Goal: Task Accomplishment & Management: Use online tool/utility

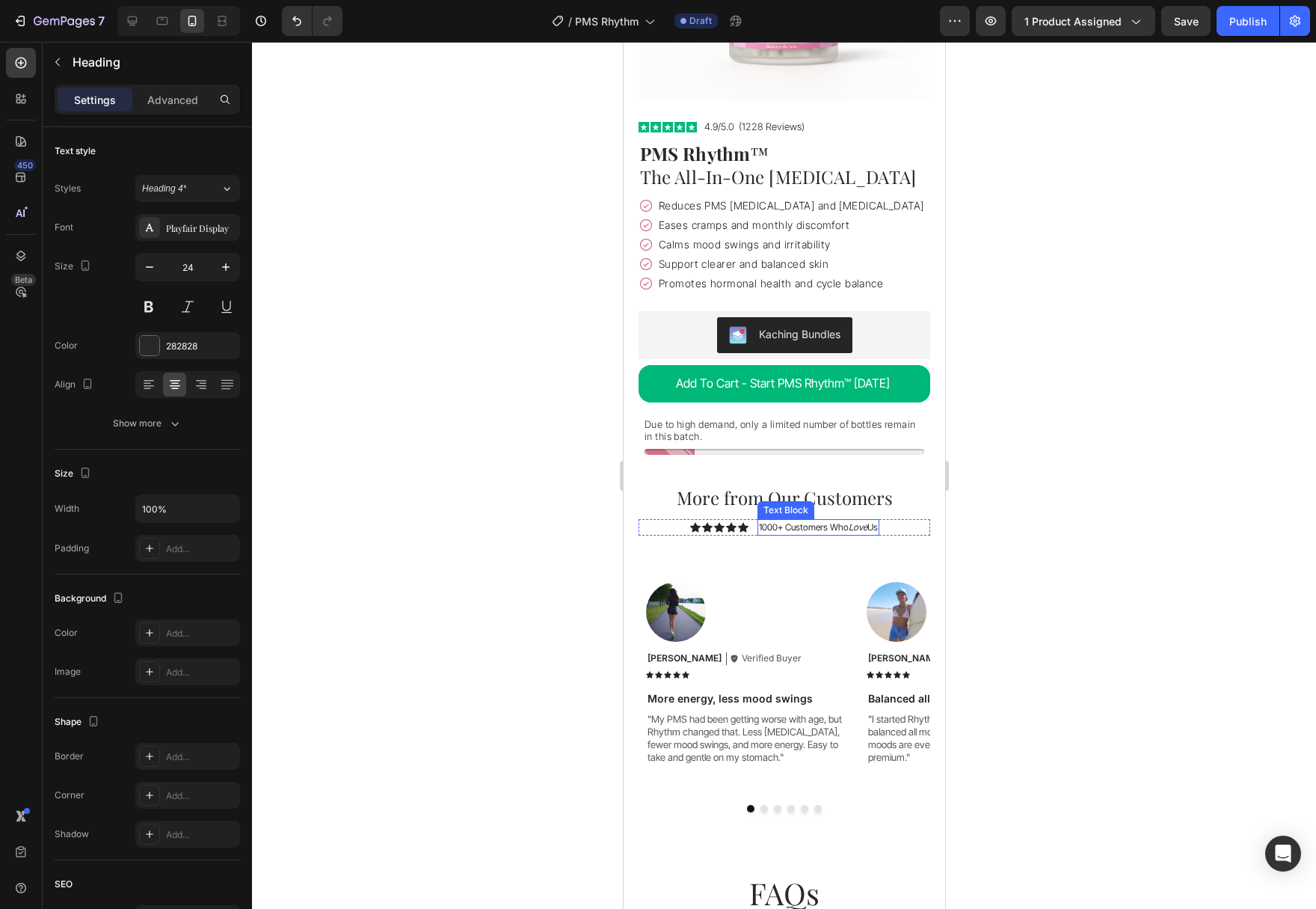
scroll to position [5339, 0]
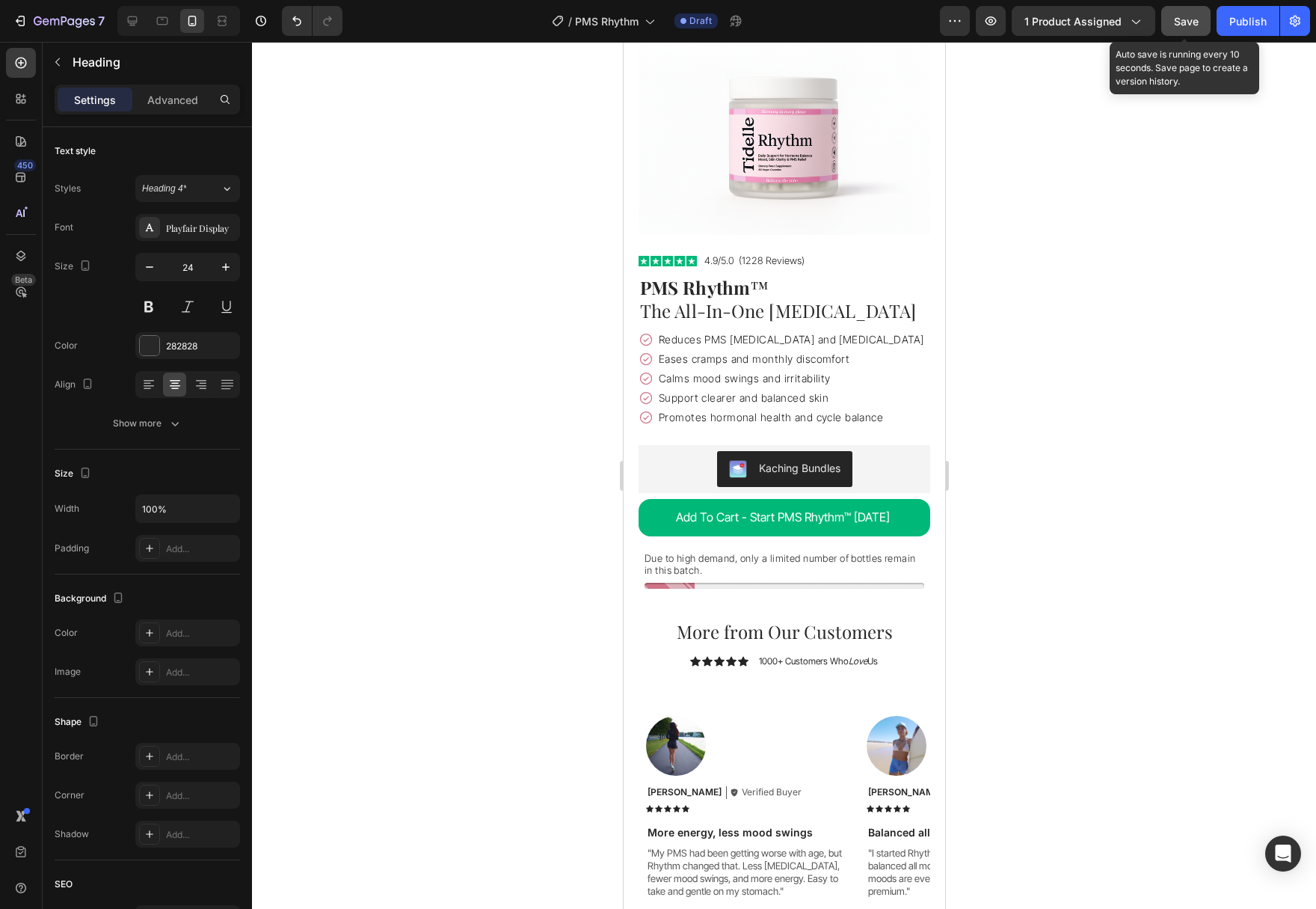
click at [1183, 28] on div "Save" at bounding box center [1185, 22] width 25 height 16
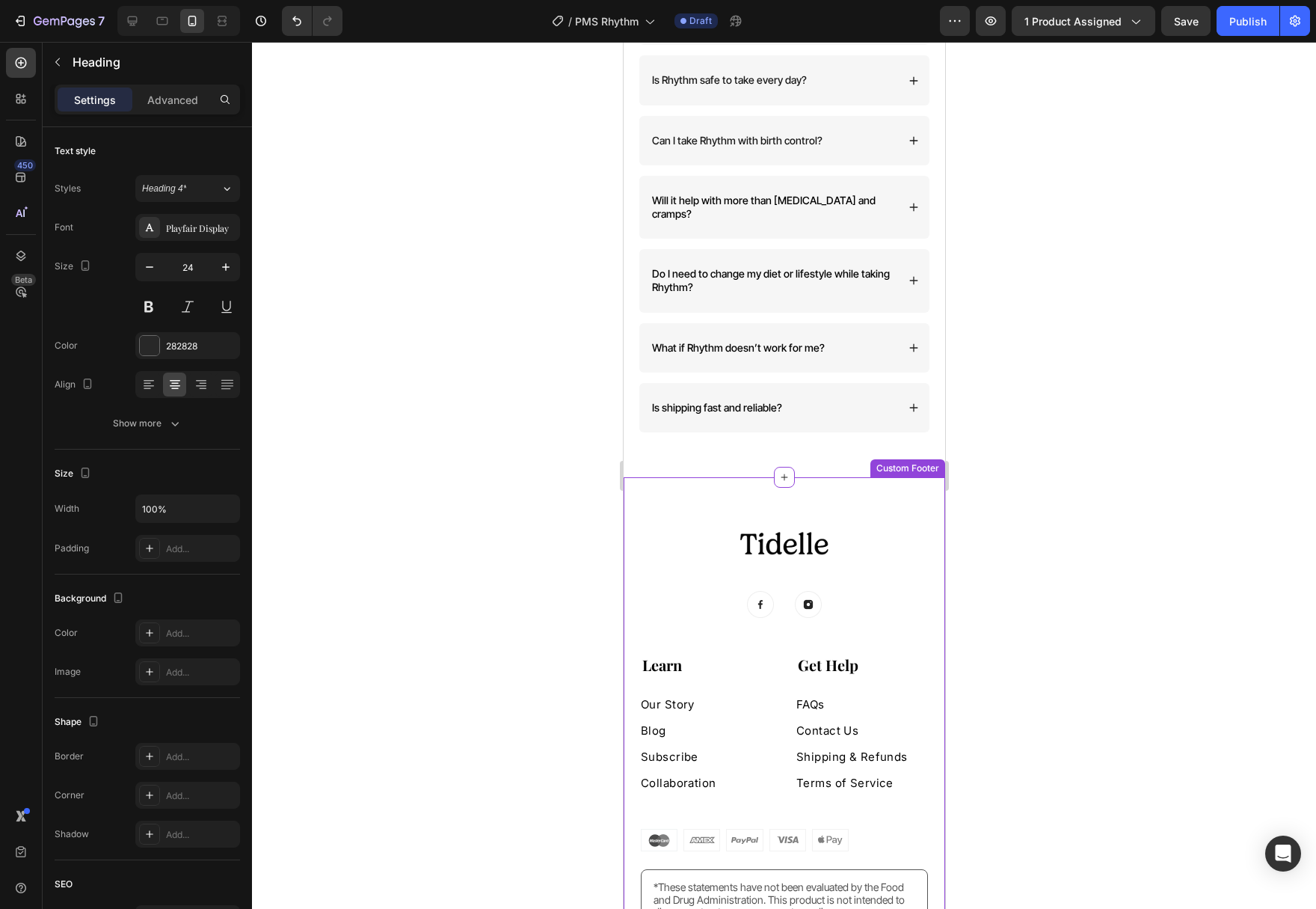
scroll to position [6483, 0]
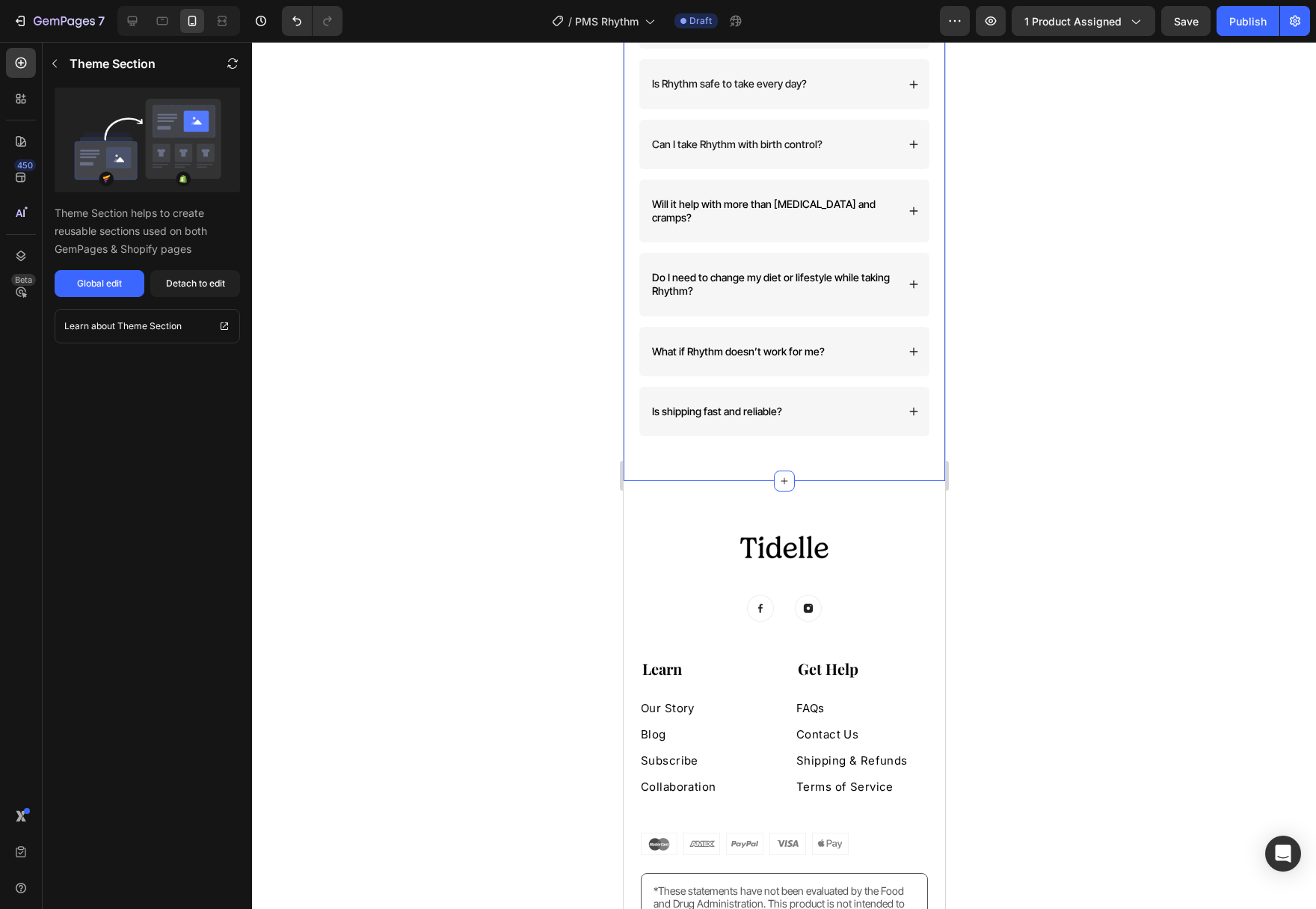
click at [679, 493] on div "Image Image Image Row Learn Heading Our Story Button Blog Button Subscribe Butt…" at bounding box center [783, 773] width 322 height 585
click at [86, 280] on div "Global edit" at bounding box center [99, 283] width 45 height 14
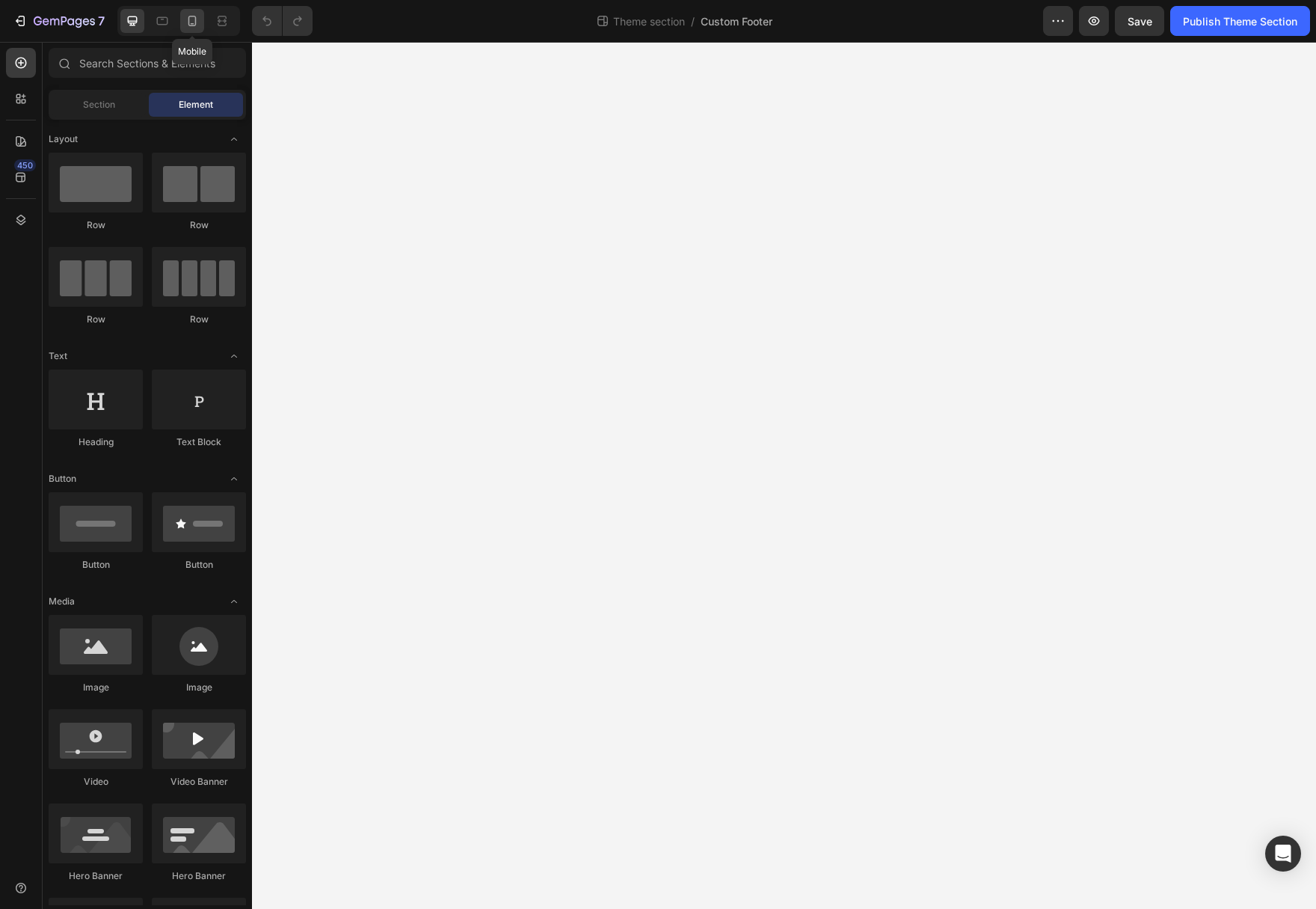
click at [198, 23] on icon at bounding box center [192, 21] width 15 height 15
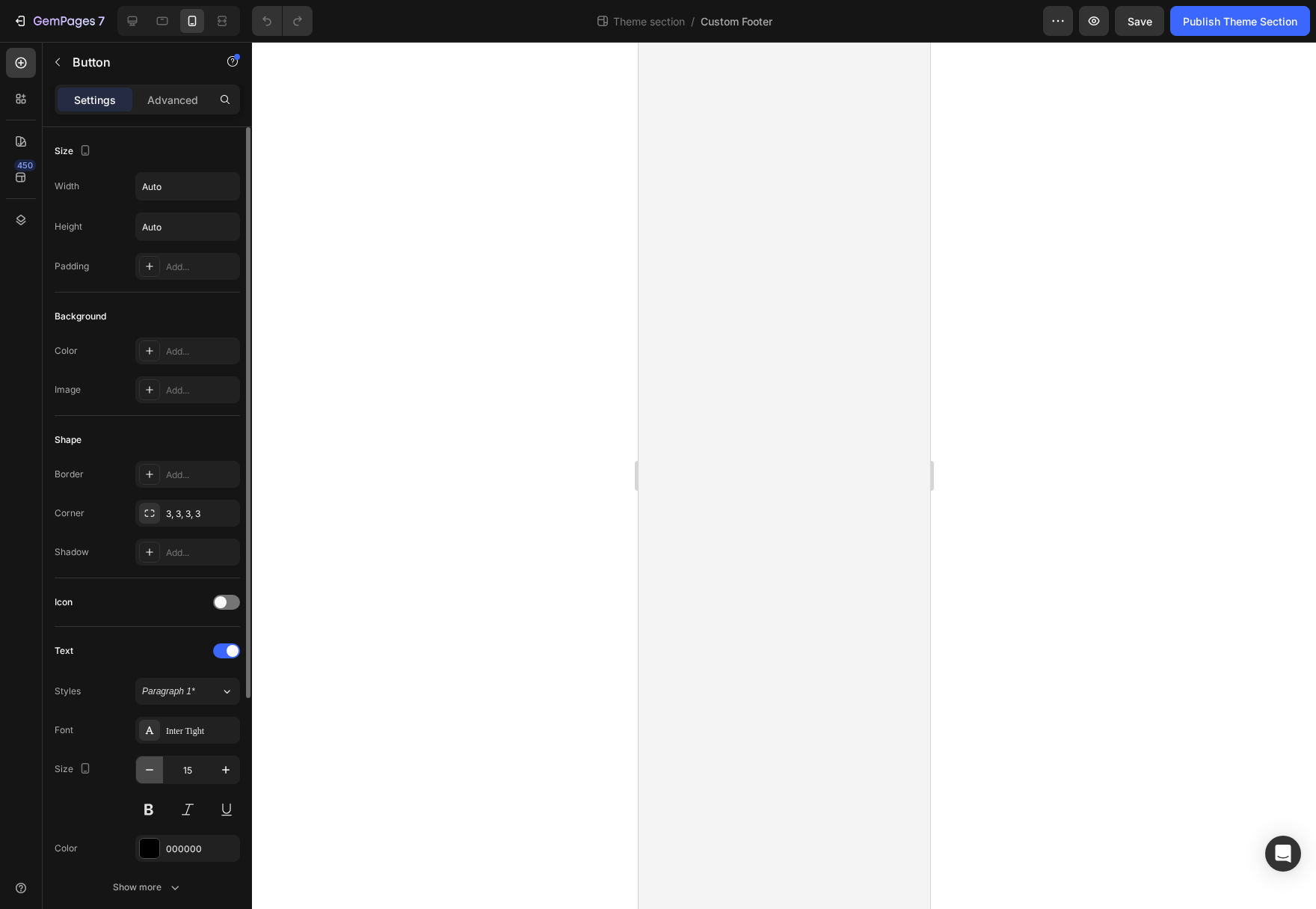
click at [149, 765] on icon "button" at bounding box center [149, 769] width 15 height 15
click at [146, 765] on icon "button" at bounding box center [149, 769] width 15 height 15
type input "13"
click at [148, 774] on icon "button" at bounding box center [149, 769] width 15 height 15
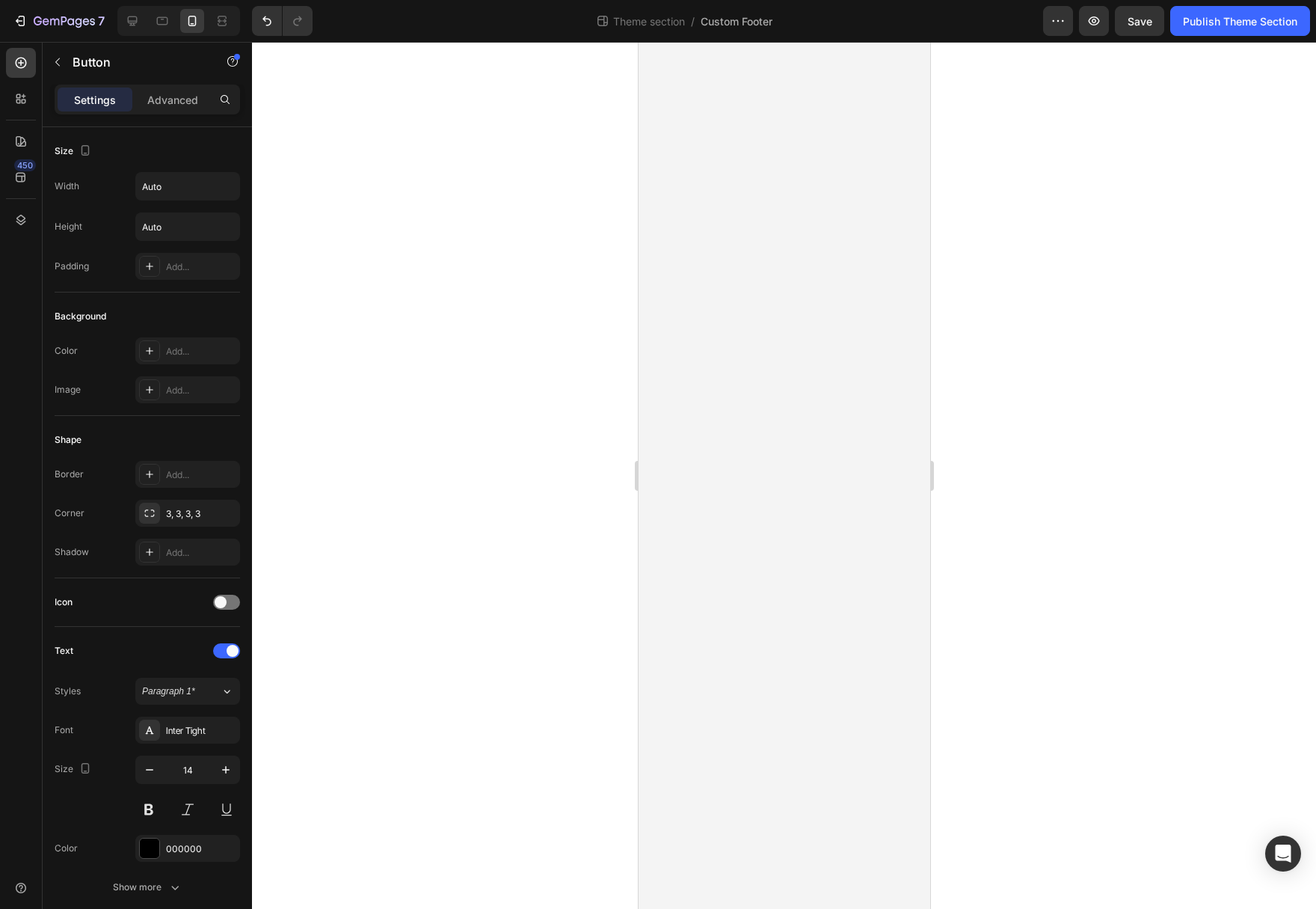
type input "13"
click at [150, 769] on icon "button" at bounding box center [150, 769] width 8 height 2
type input "13"
click at [146, 774] on icon "button" at bounding box center [149, 769] width 15 height 15
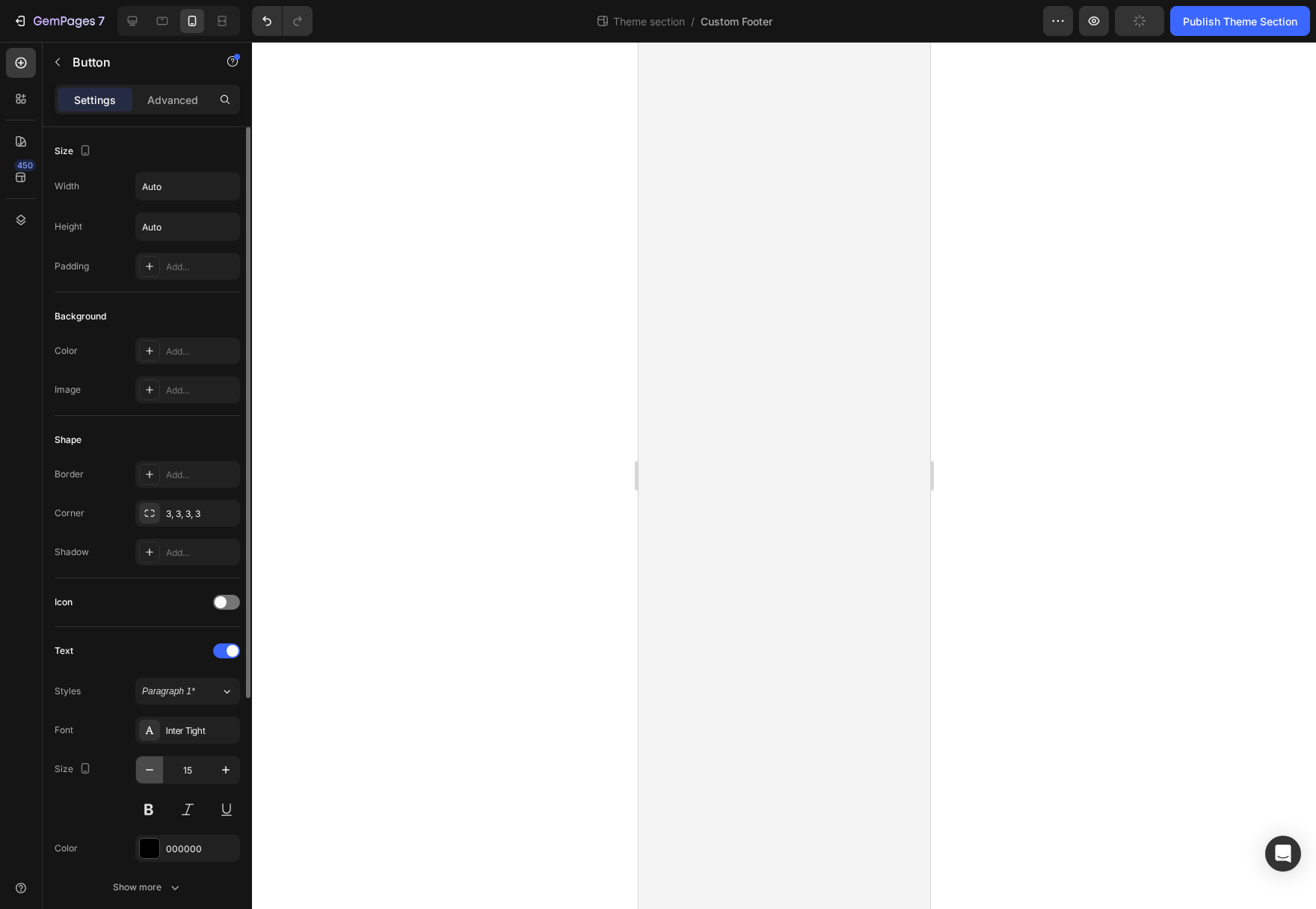
click at [146, 774] on icon "button" at bounding box center [149, 769] width 15 height 15
type input "13"
click at [150, 767] on icon "button" at bounding box center [149, 769] width 15 height 15
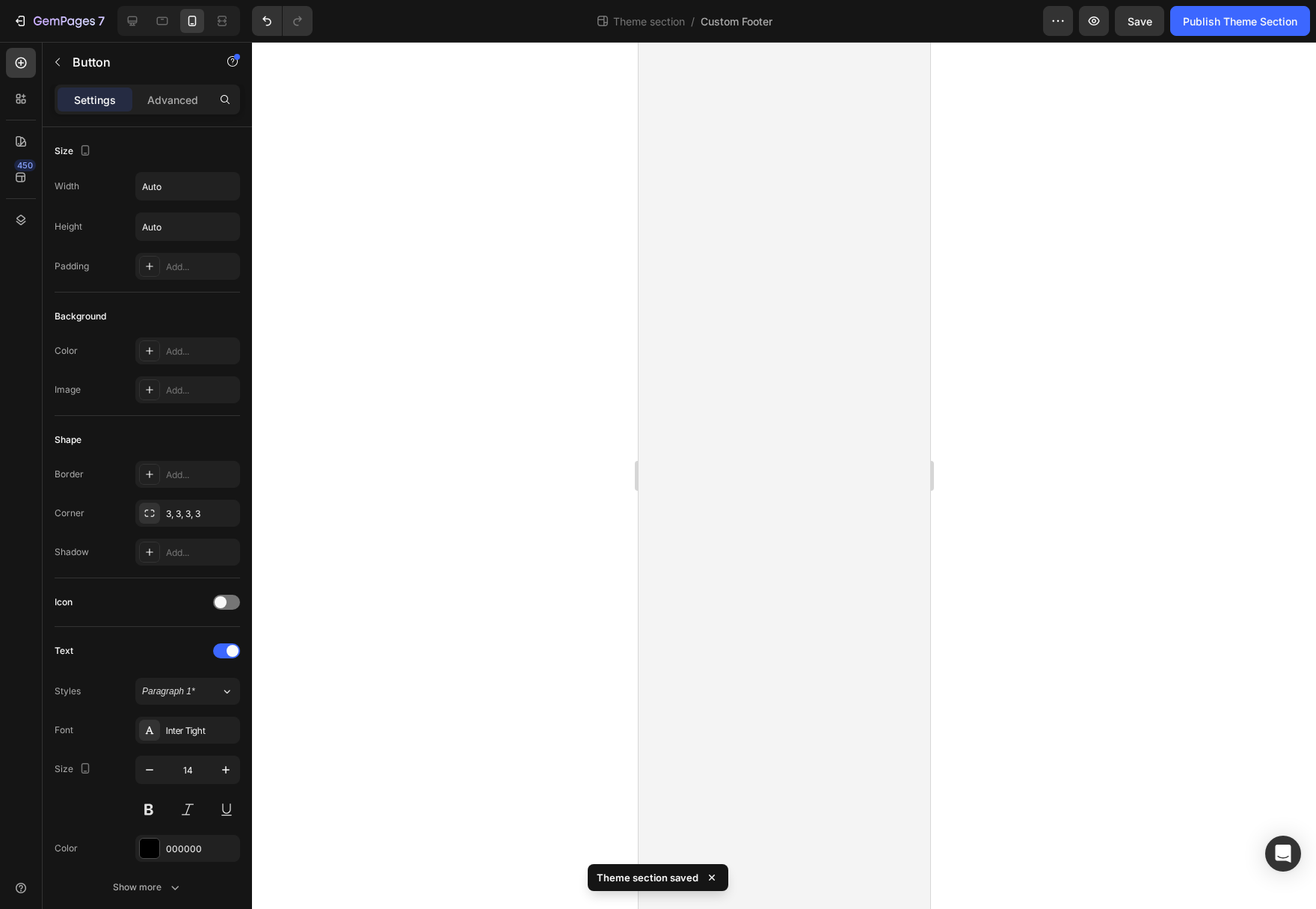
type input "13"
click at [142, 771] on button "button" at bounding box center [149, 768] width 27 height 27
type input "13"
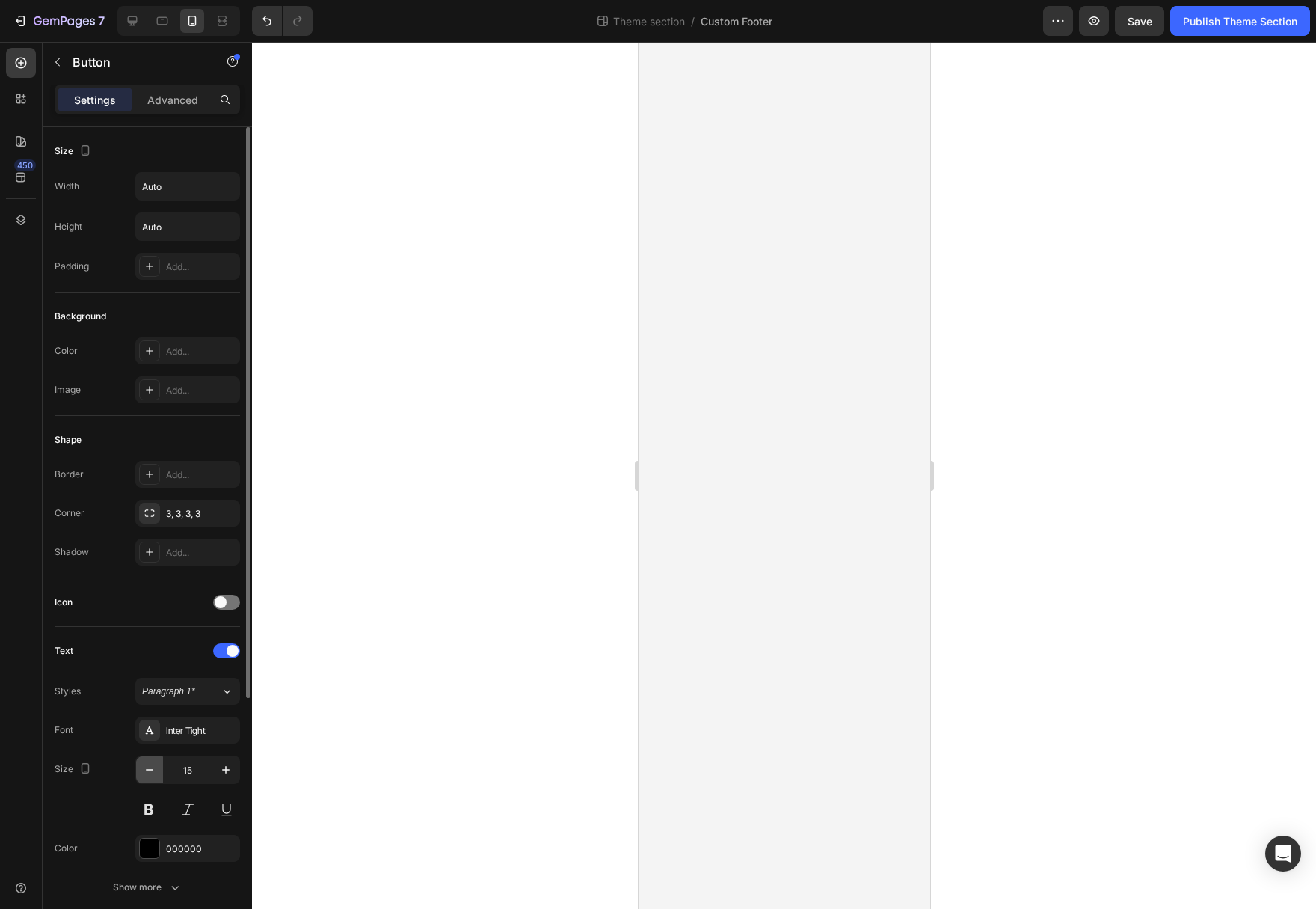
click at [148, 772] on icon "button" at bounding box center [149, 769] width 15 height 15
drag, startPoint x: 148, startPoint y: 772, endPoint x: 179, endPoint y: 762, distance: 32.6
click at [149, 771] on icon "button" at bounding box center [149, 769] width 15 height 15
type input "13"
click at [158, 771] on button "button" at bounding box center [149, 768] width 27 height 27
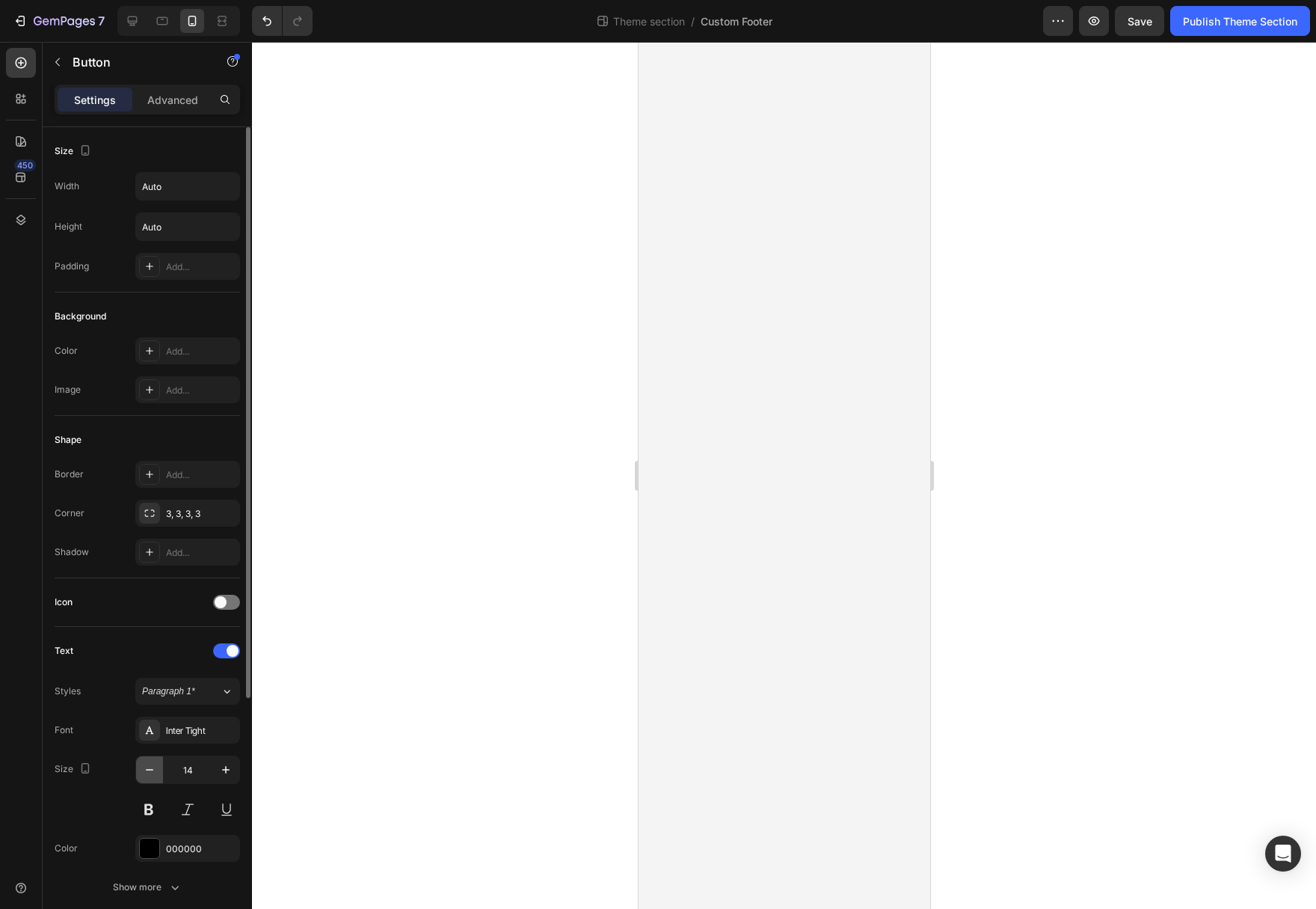
click at [157, 772] on button "button" at bounding box center [149, 768] width 27 height 27
type input "13"
drag, startPoint x: 1083, startPoint y: 564, endPoint x: 1102, endPoint y: 553, distance: 22.0
click at [1085, 563] on div at bounding box center [784, 475] width 1064 height 867
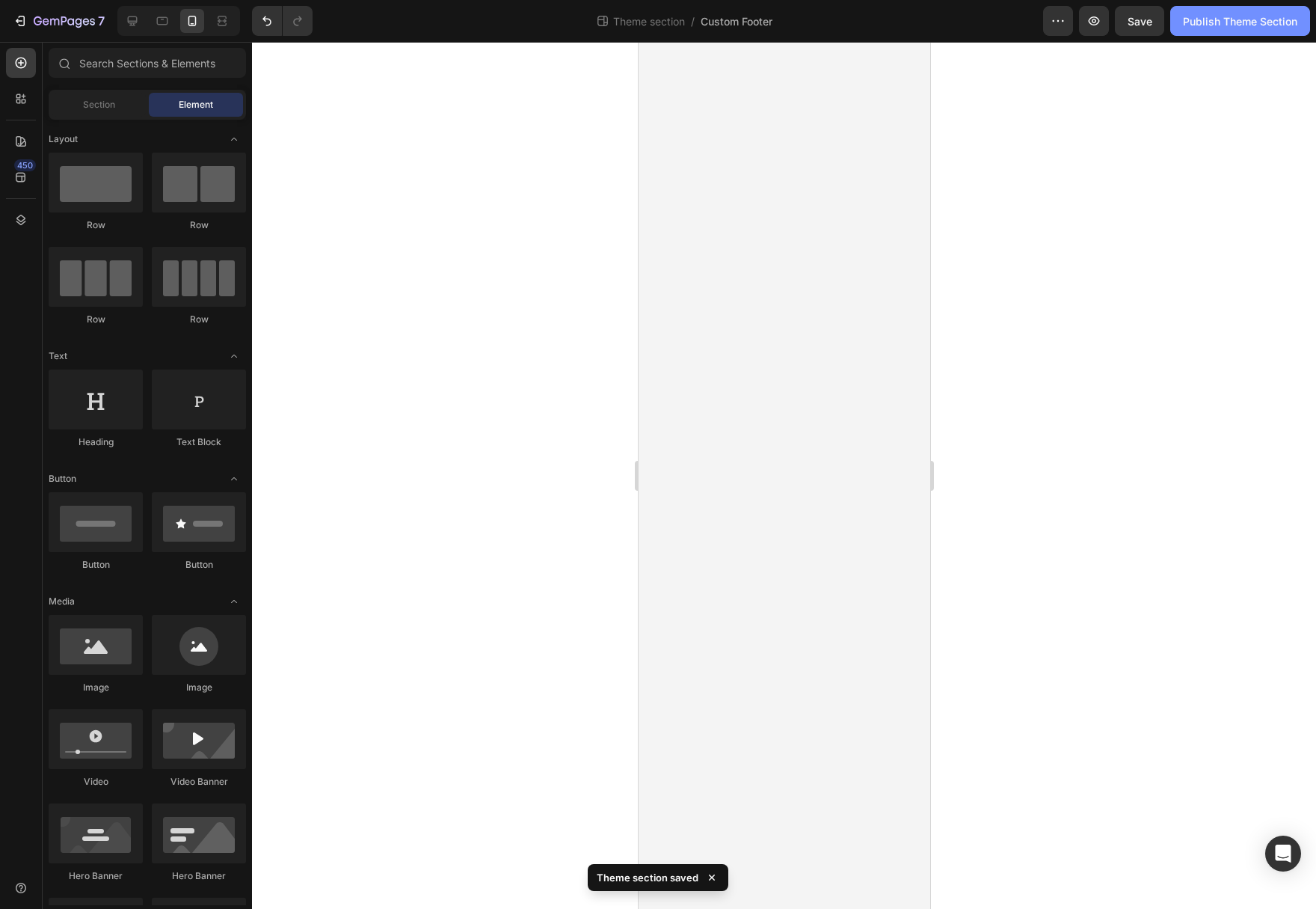
click at [1248, 25] on div "Publish Theme Section" at bounding box center [1239, 22] width 114 height 16
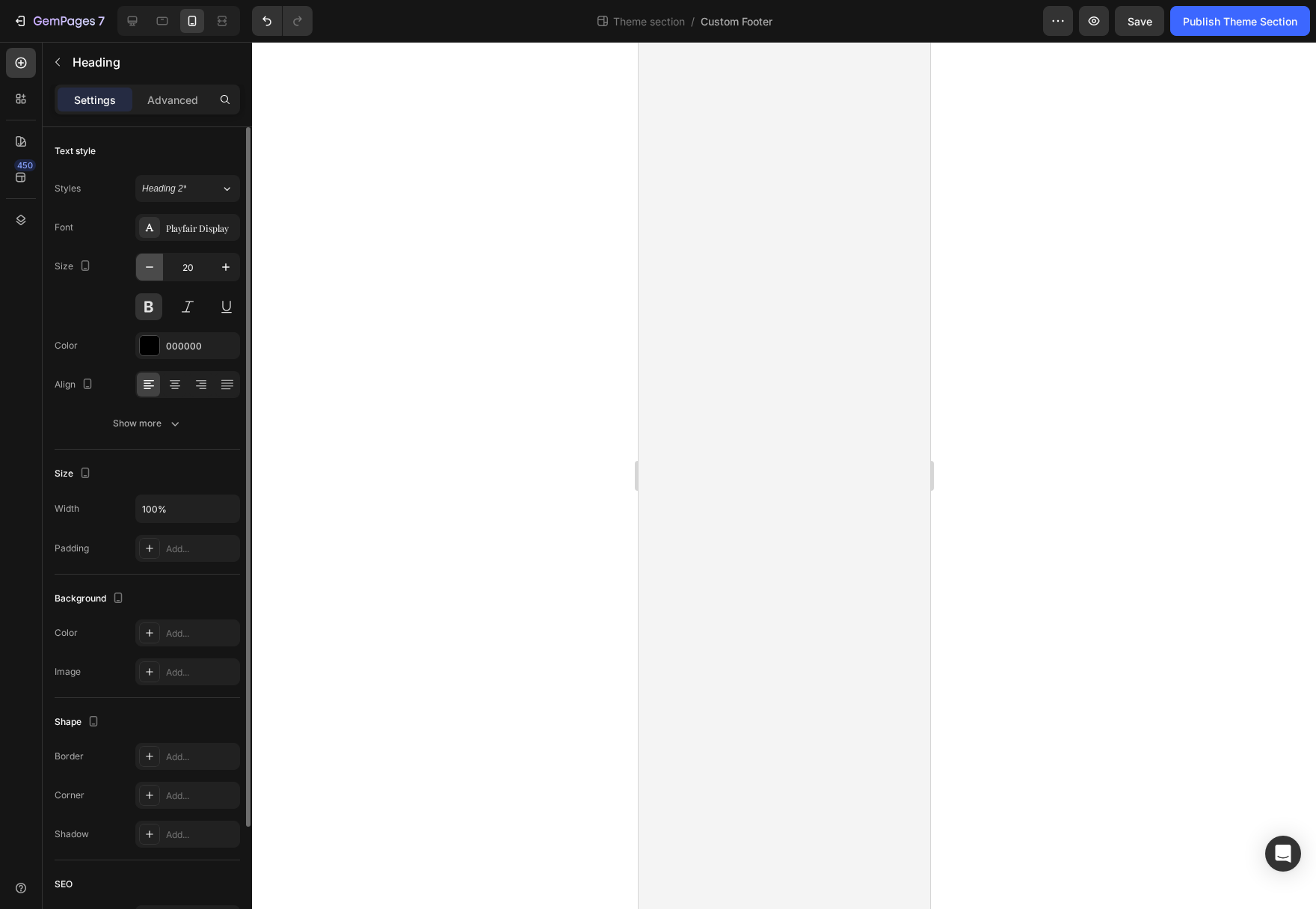
click at [150, 270] on icon "button" at bounding box center [149, 267] width 15 height 15
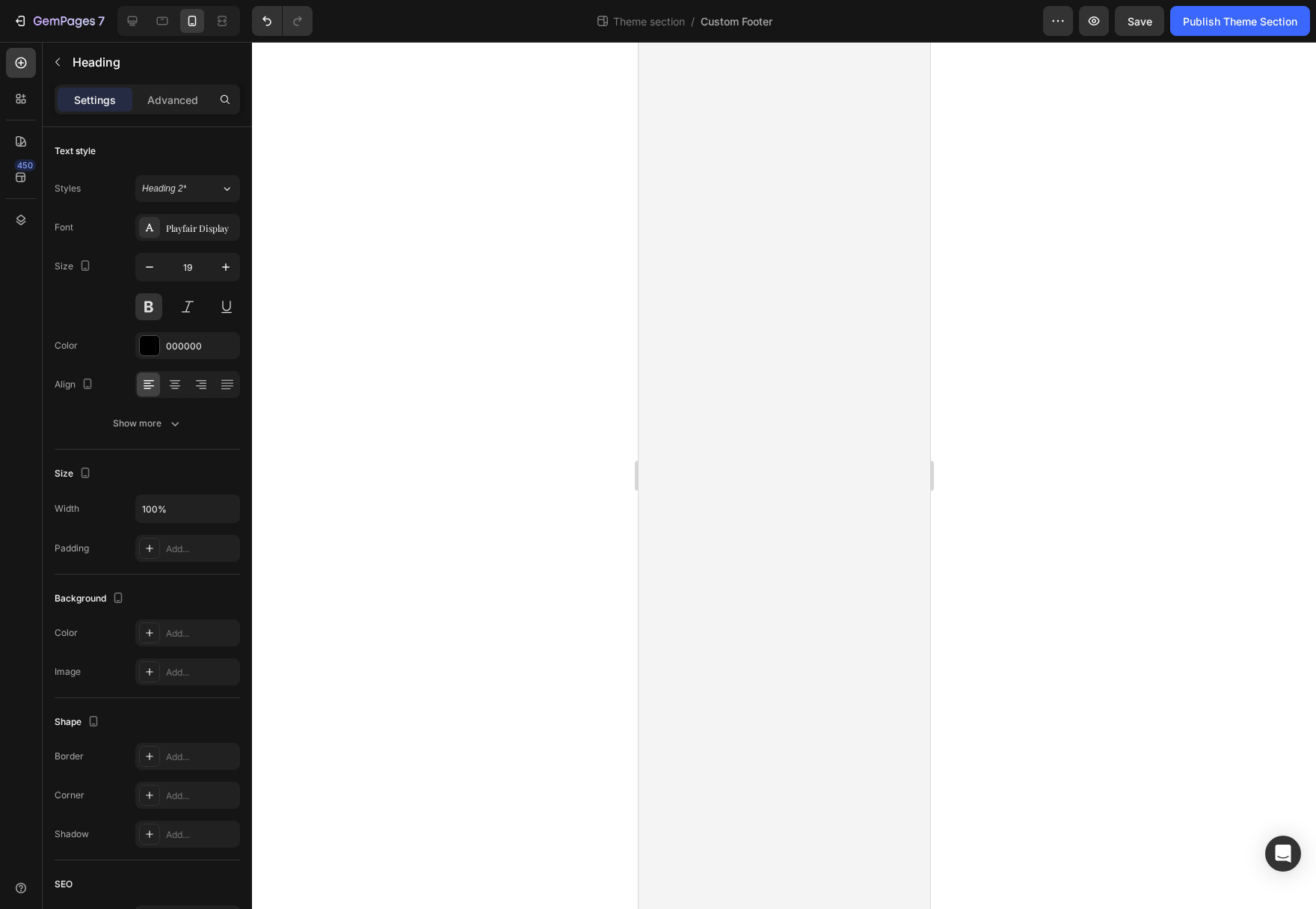
type input "18"
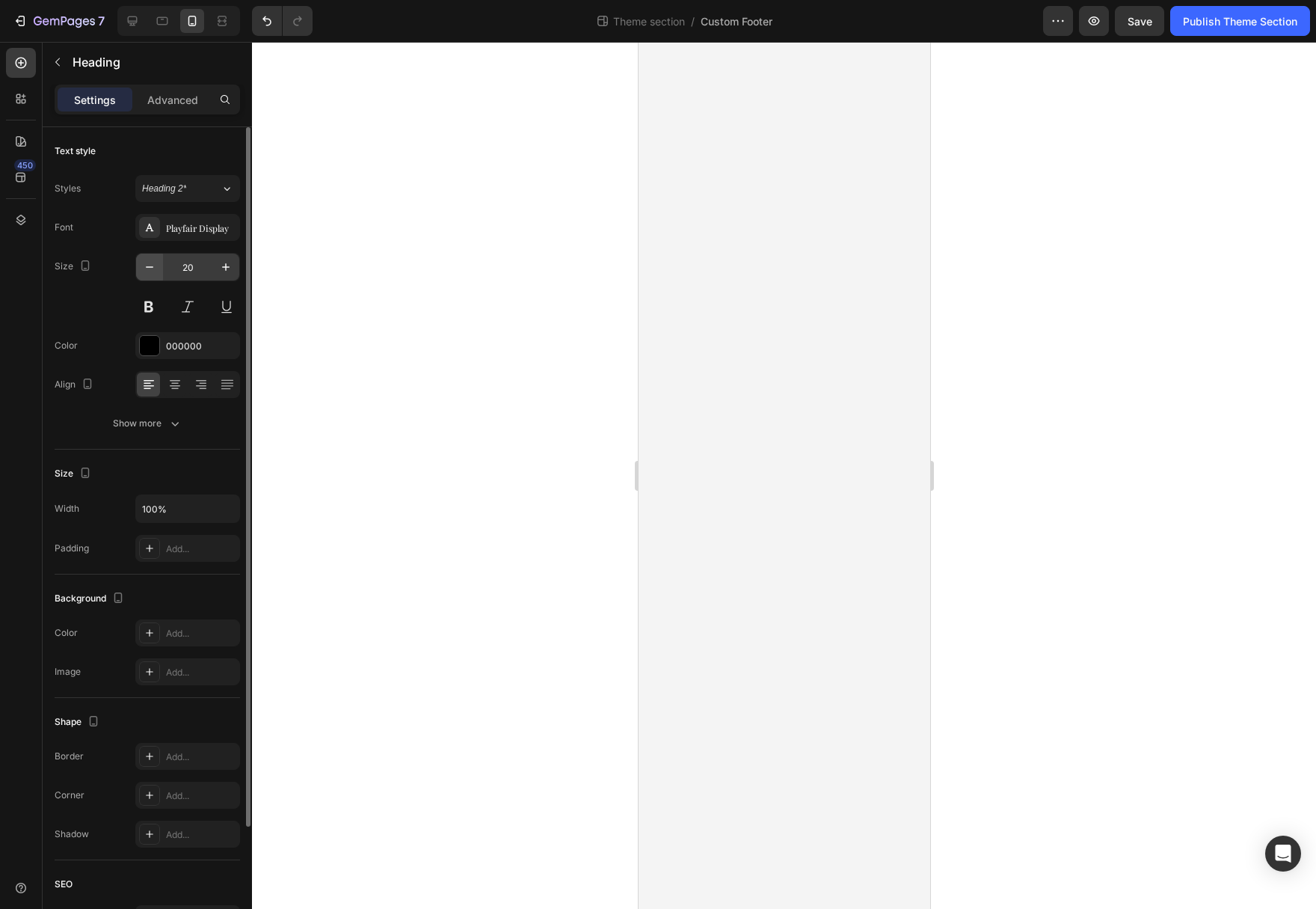
click at [159, 273] on button "button" at bounding box center [149, 267] width 27 height 27
type input "18"
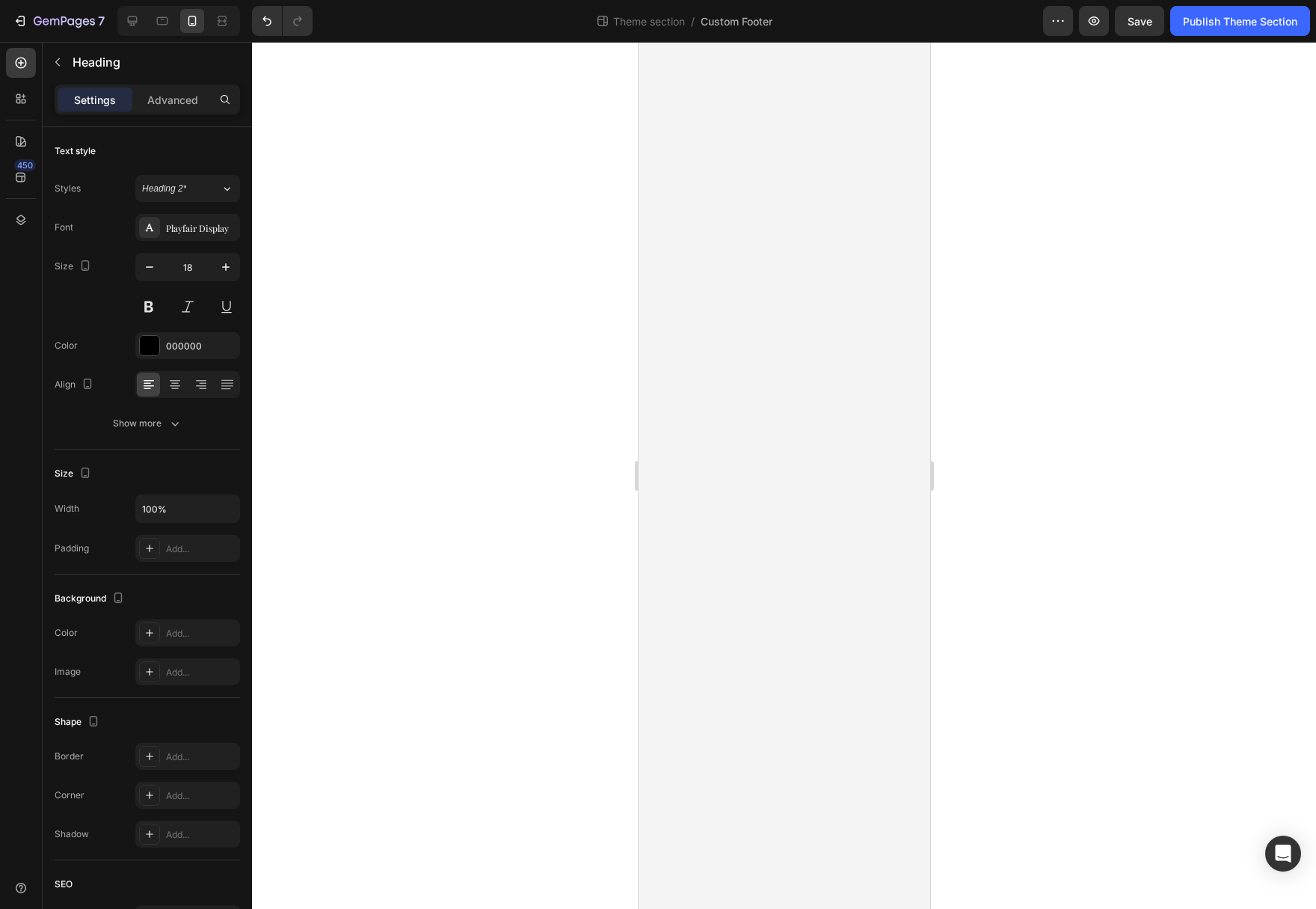
click at [534, 285] on div at bounding box center [784, 475] width 1064 height 867
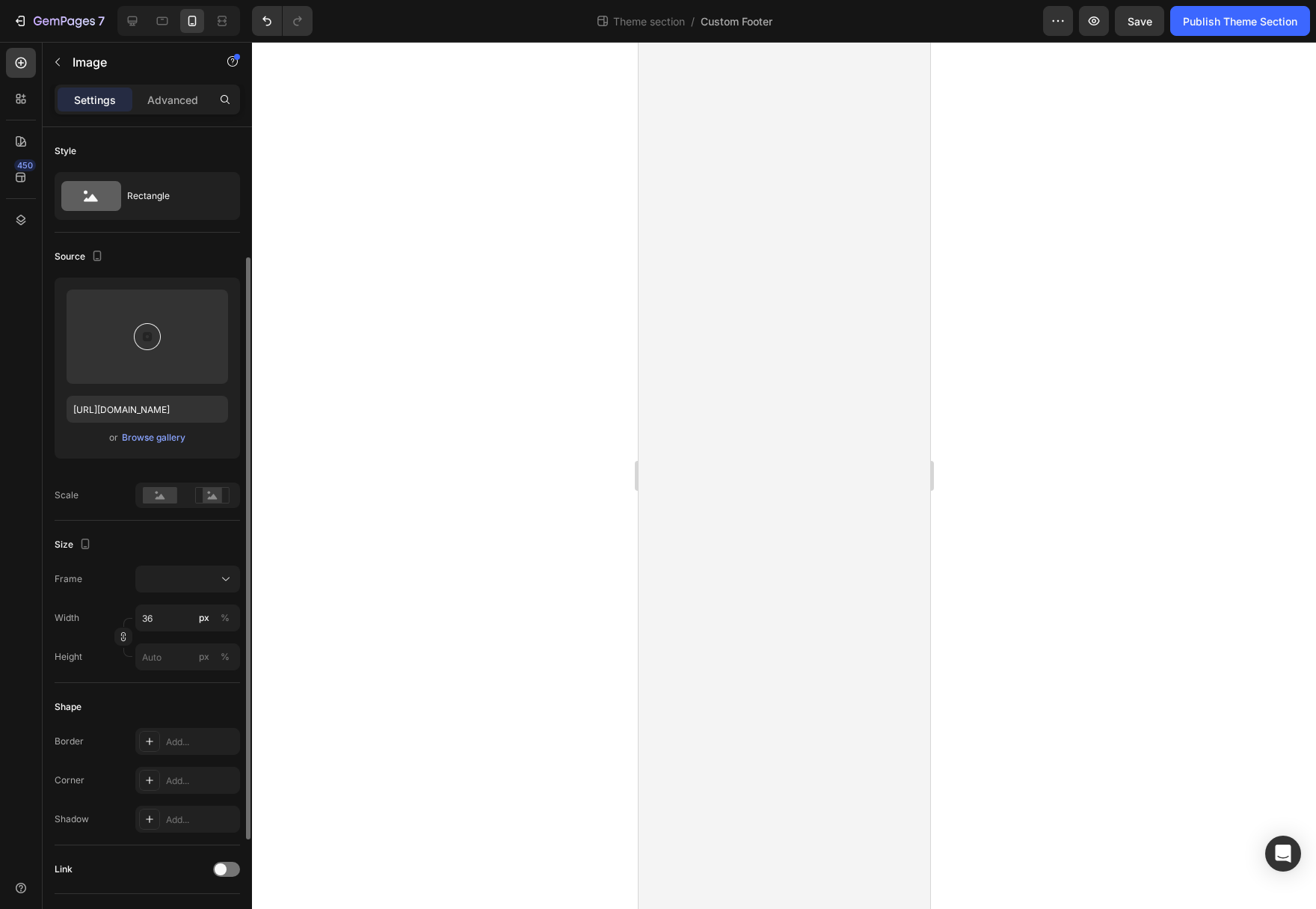
scroll to position [342, 0]
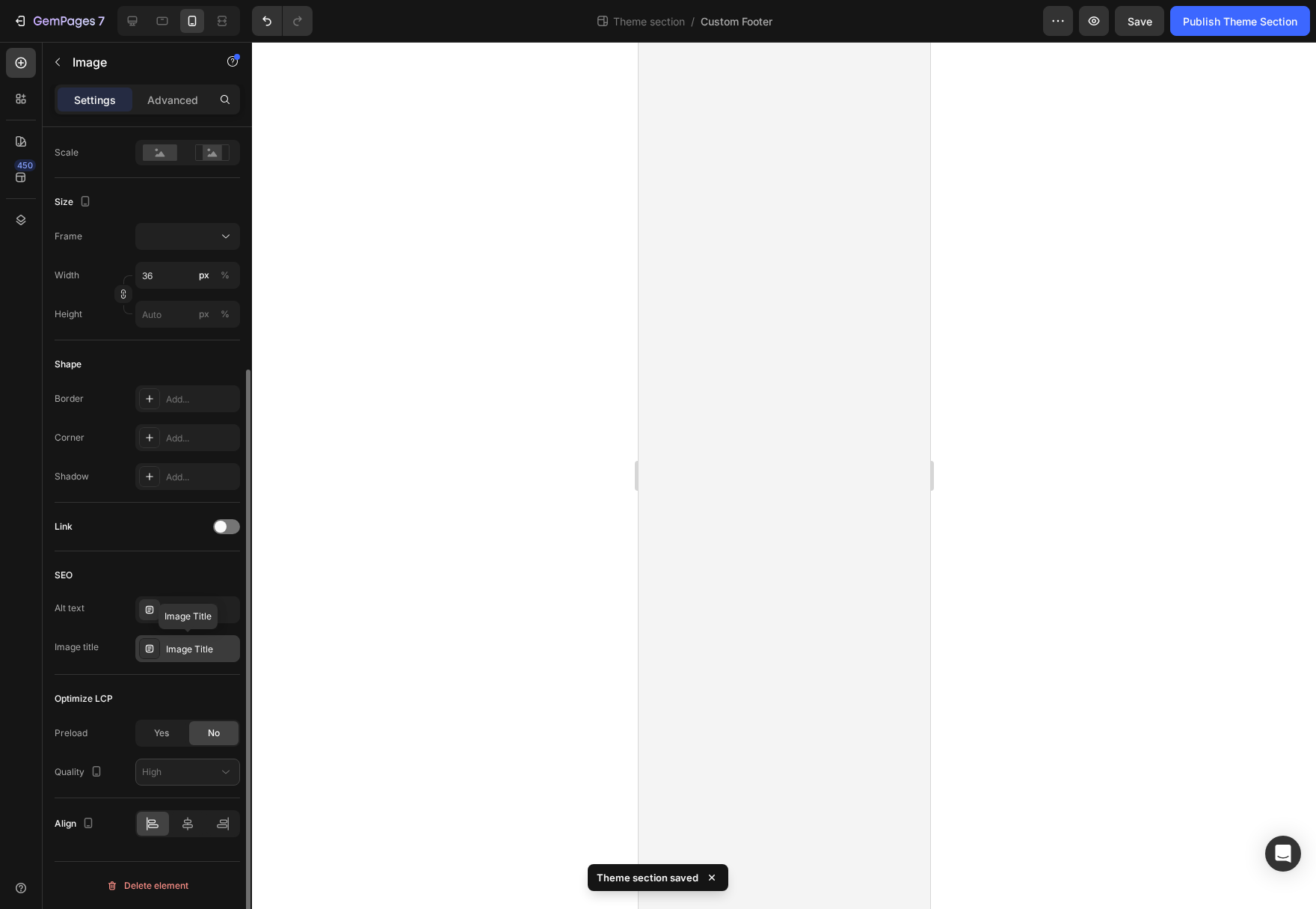
click at [180, 644] on div "Image Title" at bounding box center [201, 649] width 70 height 14
click at [220, 528] on span at bounding box center [220, 526] width 12 height 12
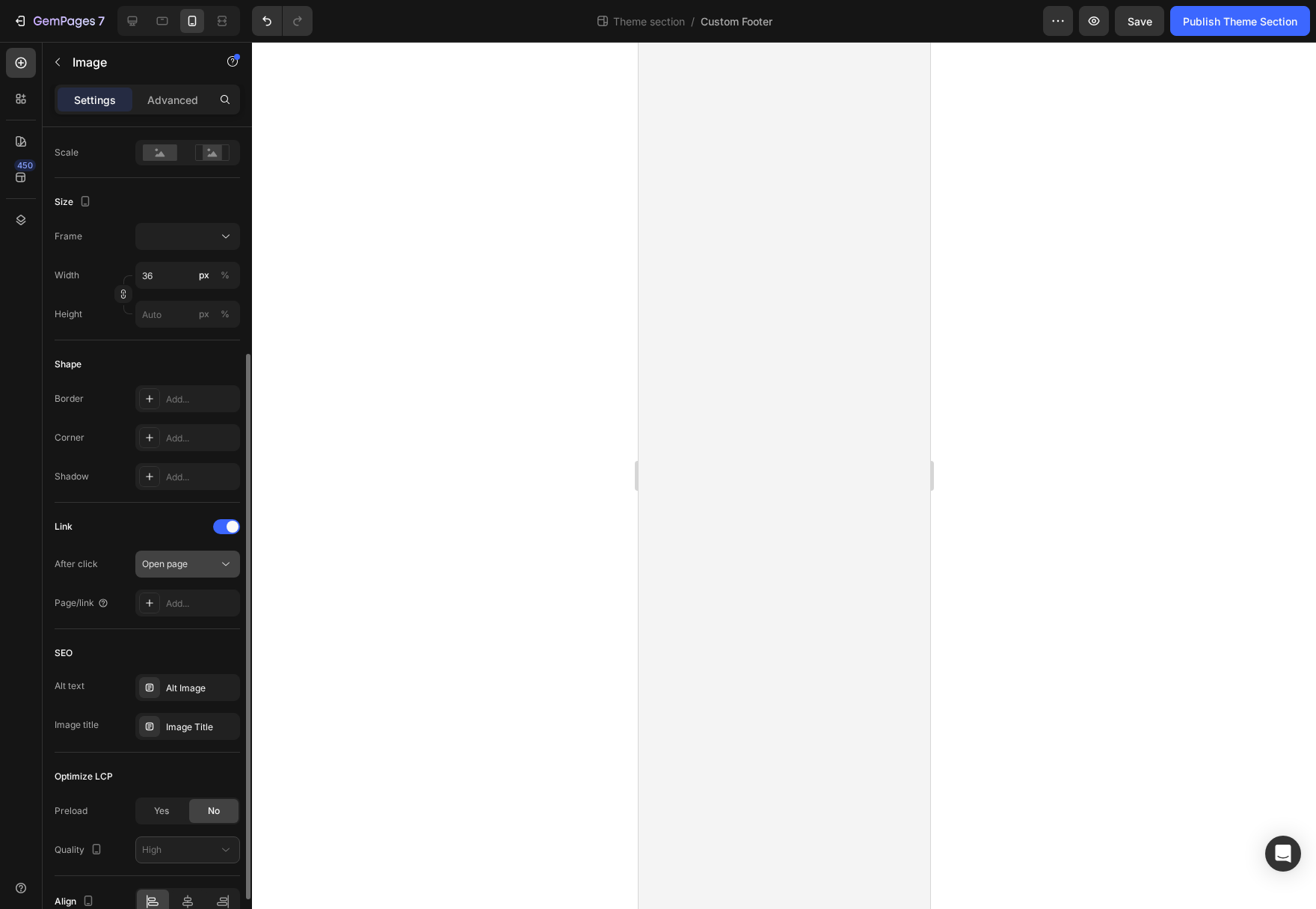
click at [219, 565] on icon at bounding box center [225, 564] width 15 height 15
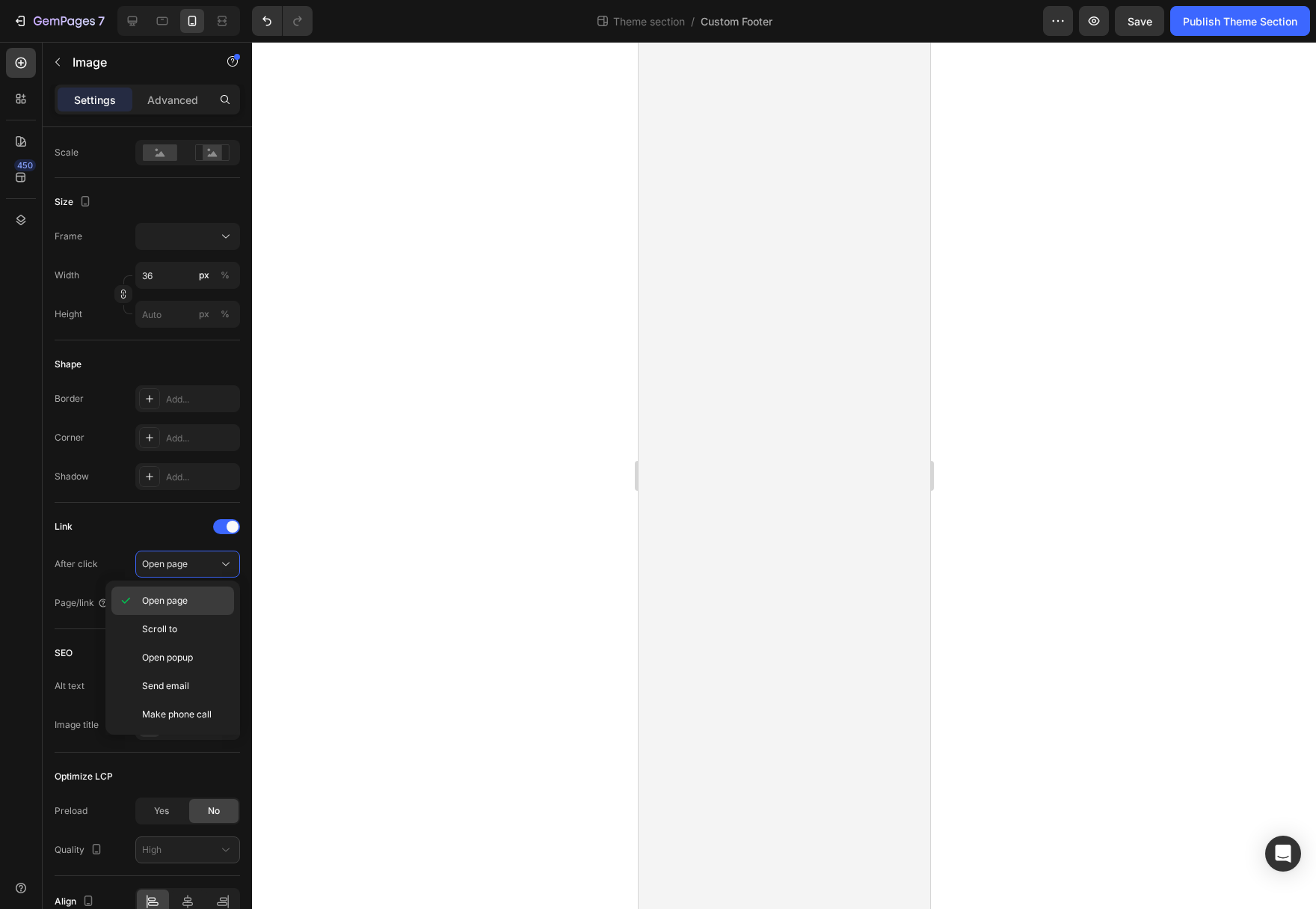
click at [192, 604] on p "Open page" at bounding box center [184, 601] width 86 height 14
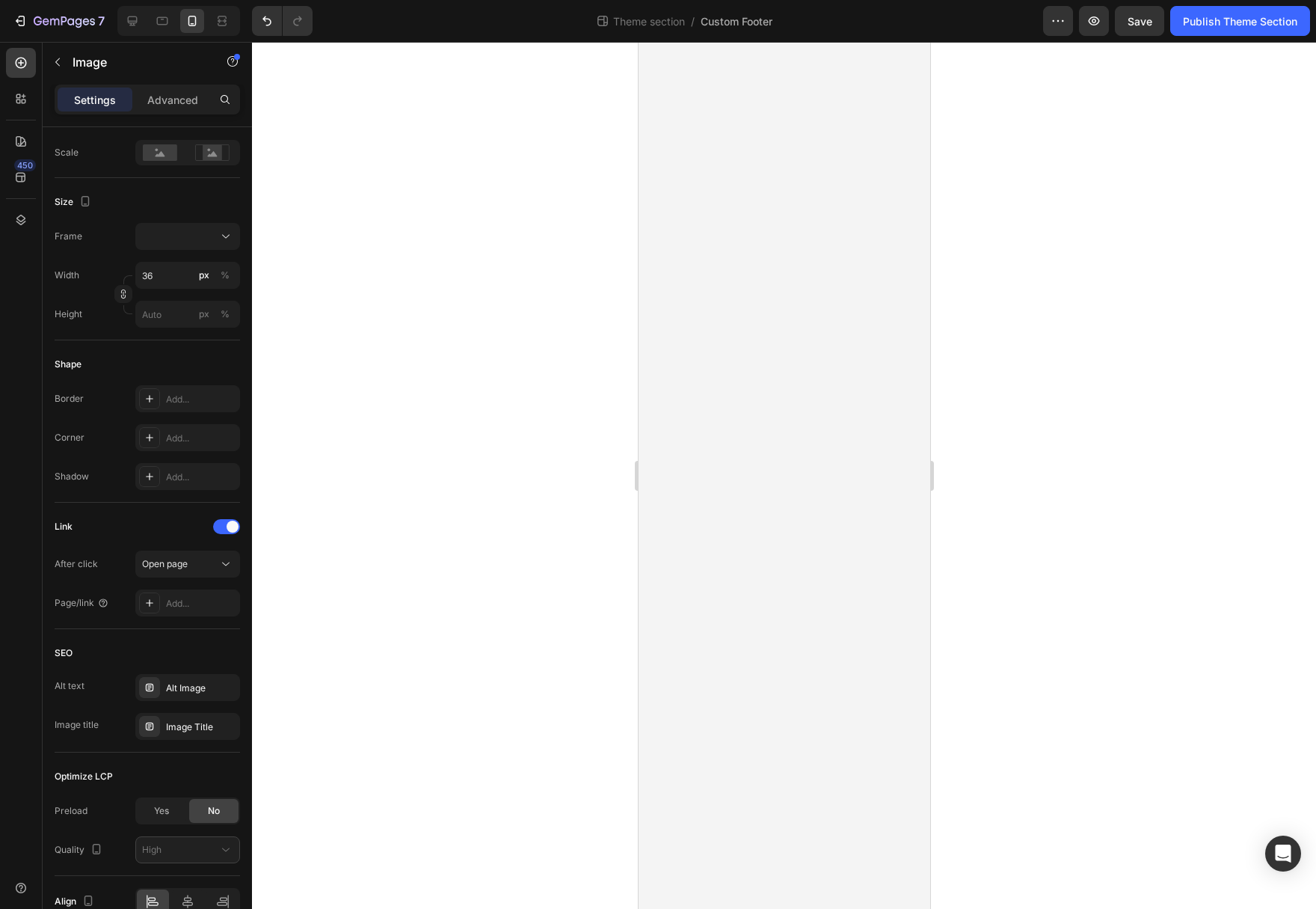
click at [192, 604] on div "Add..." at bounding box center [201, 604] width 70 height 14
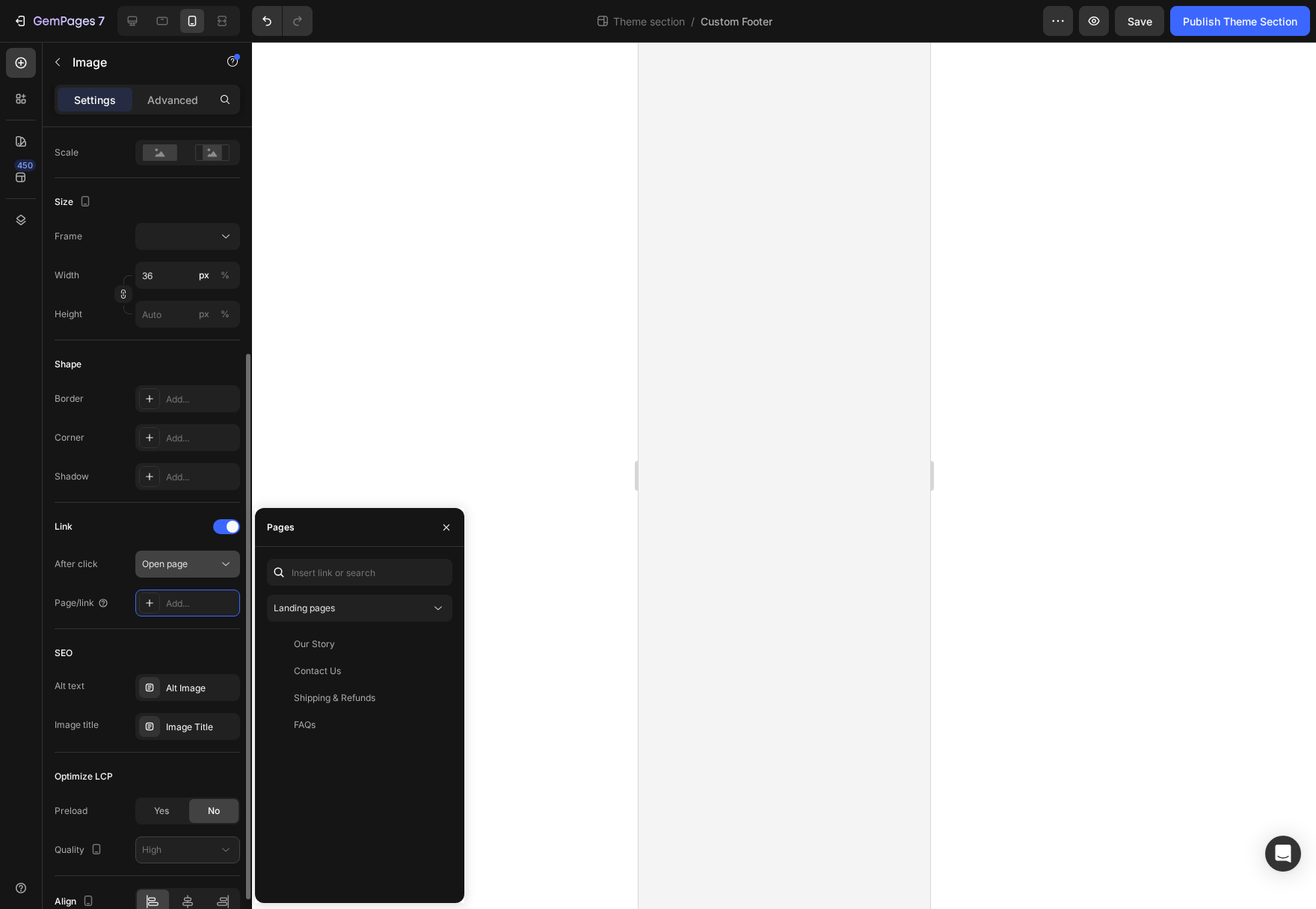
click at [221, 566] on icon at bounding box center [225, 564] width 15 height 15
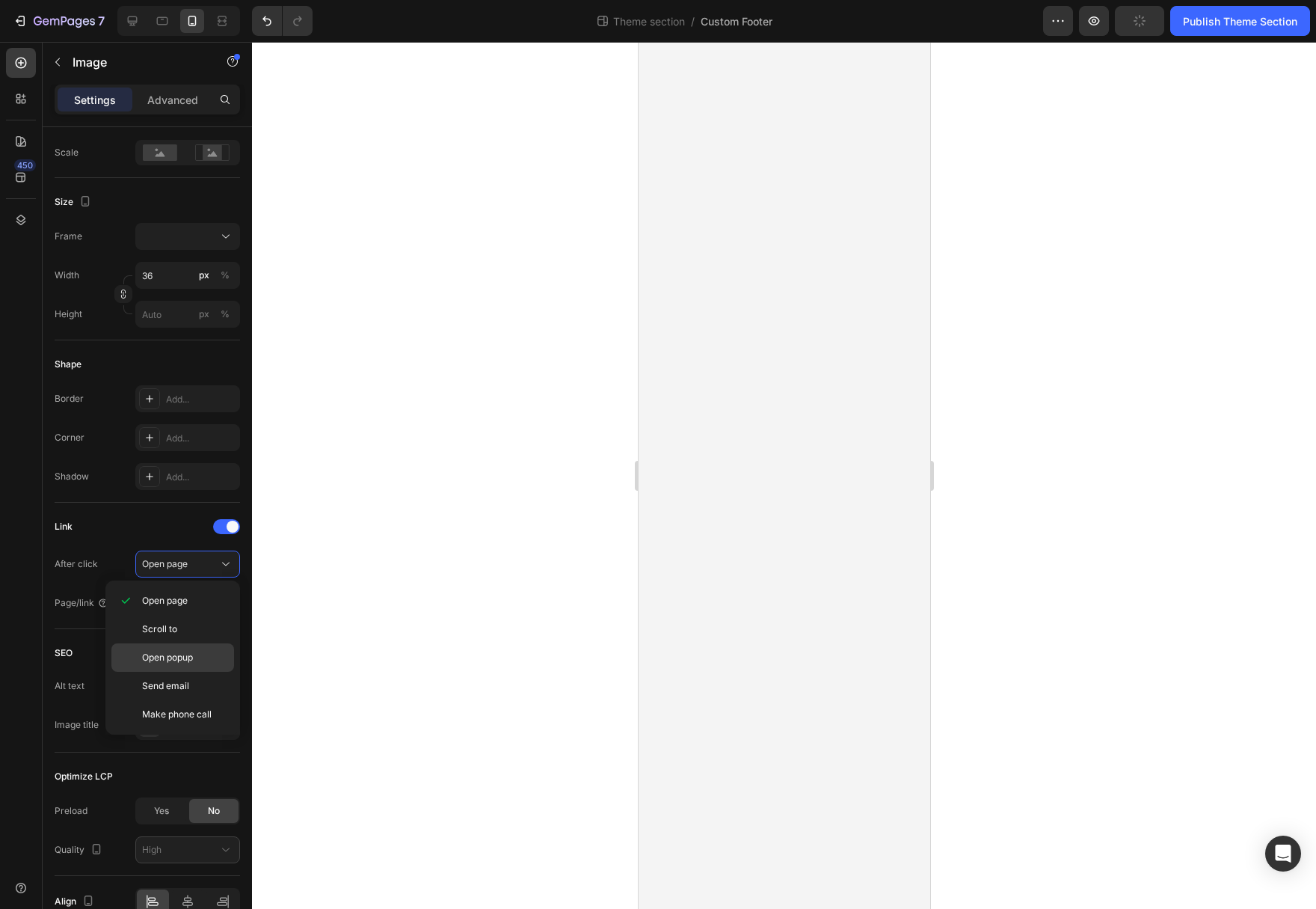
click at [191, 653] on span "Open popup" at bounding box center [167, 657] width 51 height 14
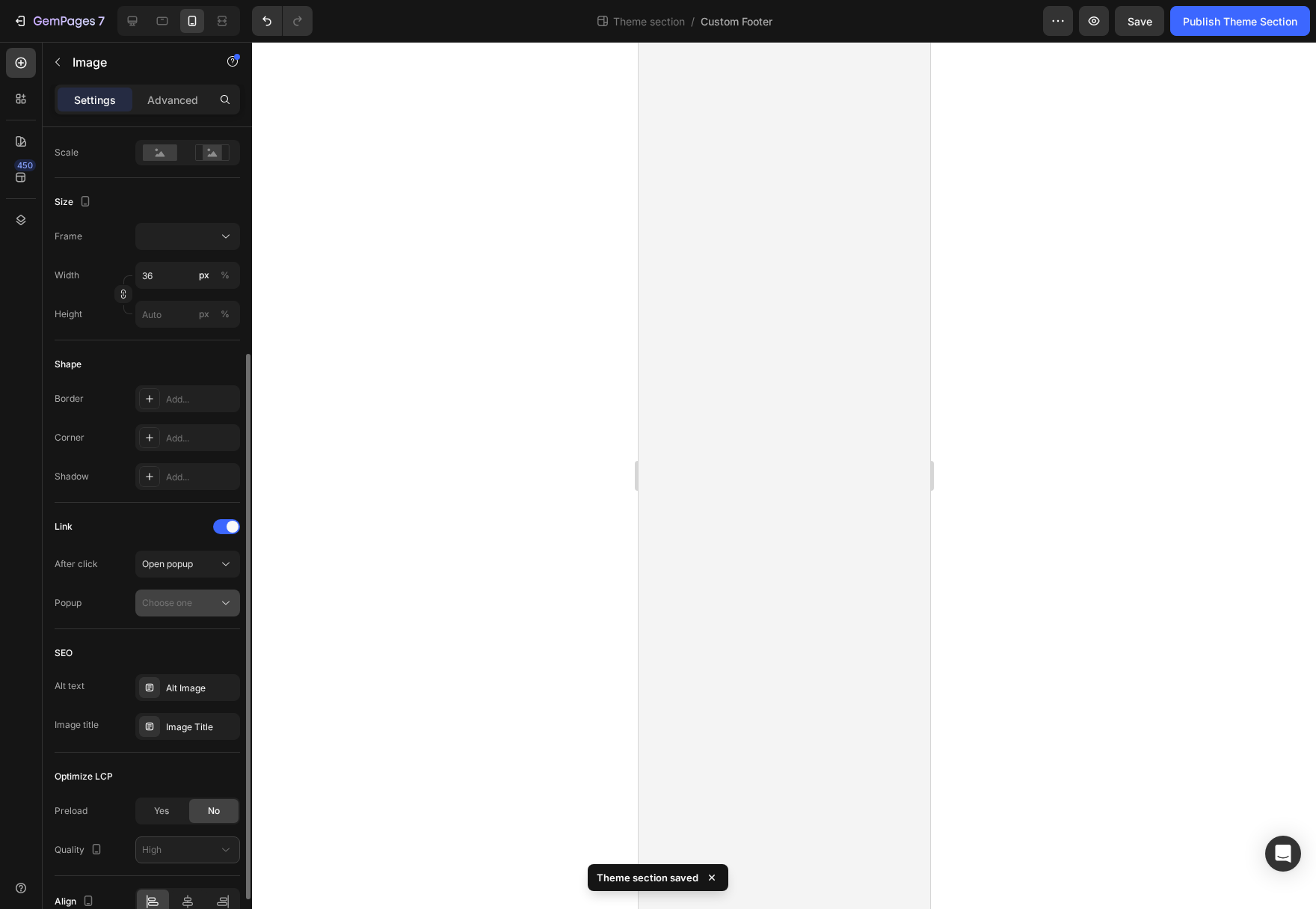
click at [195, 609] on div "Choose one" at bounding box center [180, 603] width 77 height 14
click at [201, 570] on div "Open popup" at bounding box center [180, 564] width 77 height 14
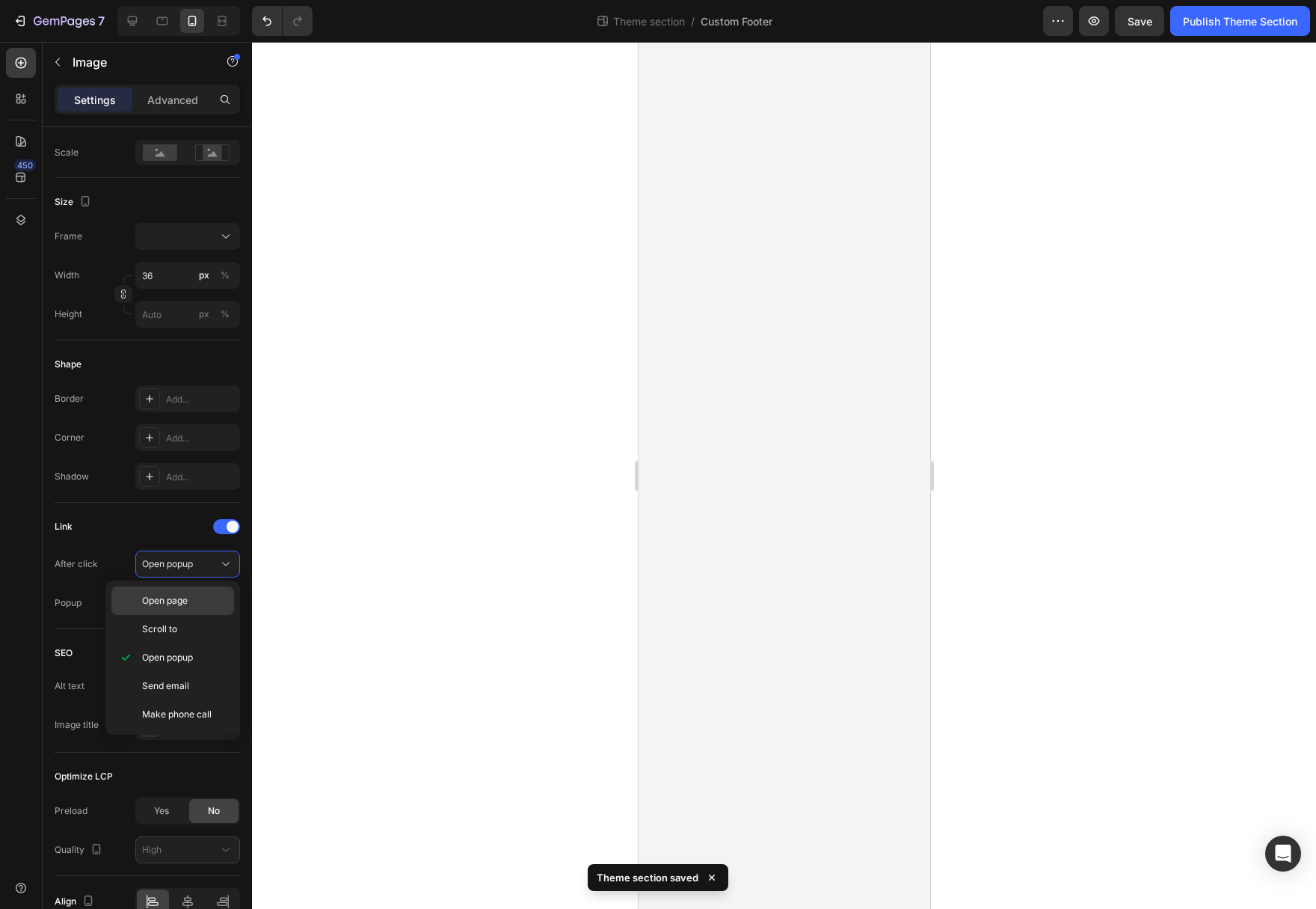
click at [198, 600] on p "Open page" at bounding box center [184, 601] width 86 height 14
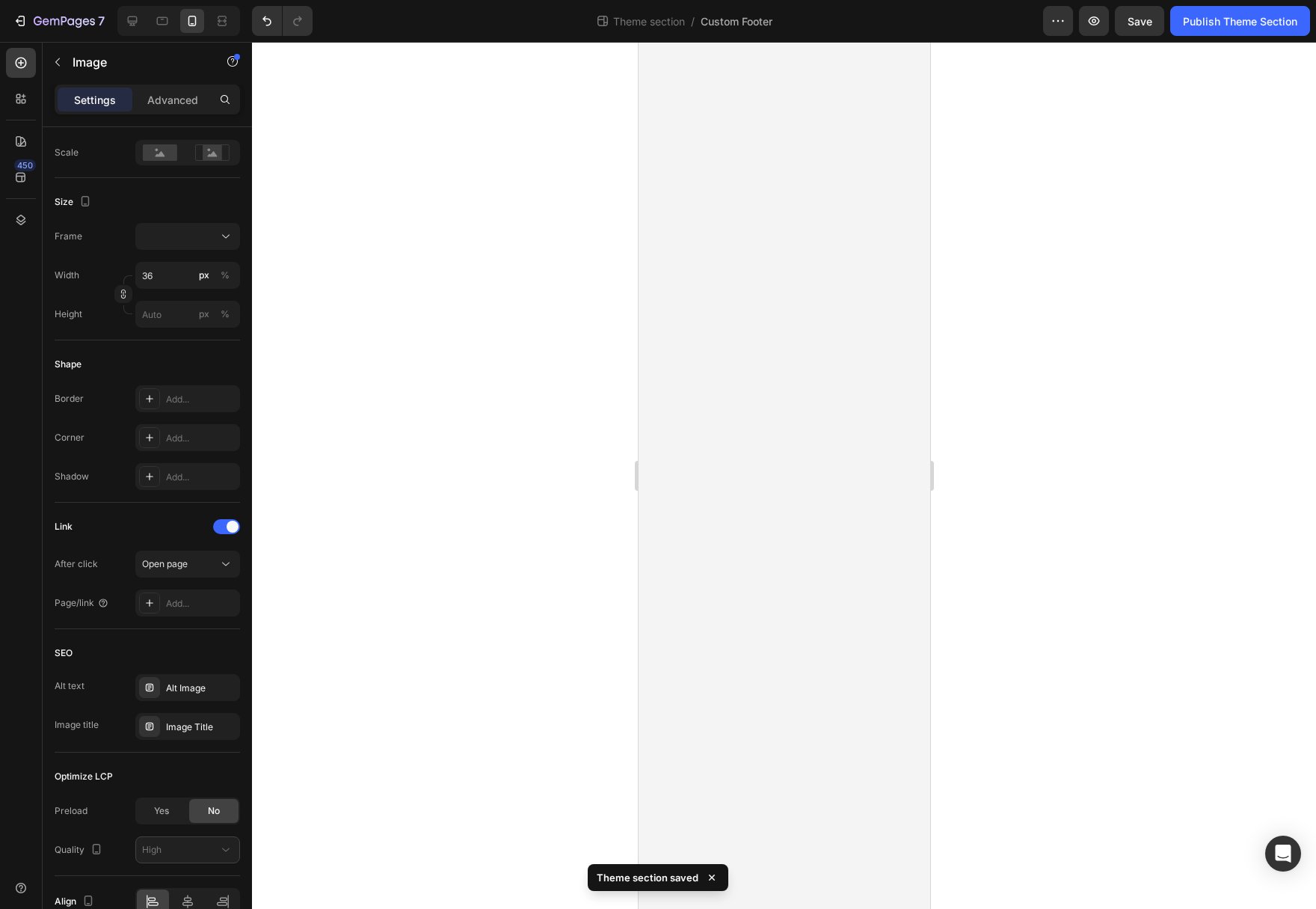
click at [198, 600] on div "Add..." at bounding box center [201, 604] width 70 height 14
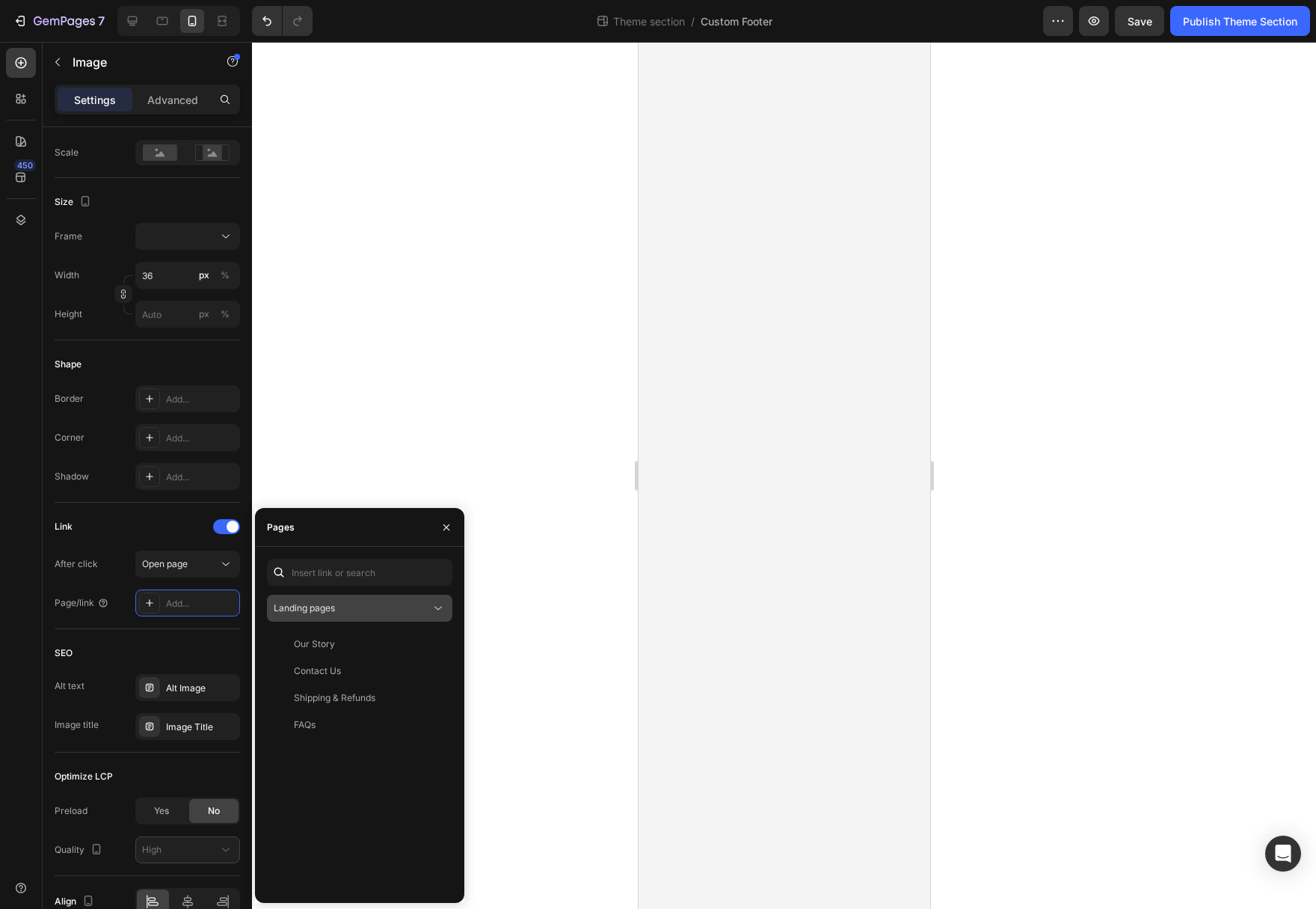
click at [396, 603] on div "Landing pages" at bounding box center [352, 608] width 157 height 14
click at [385, 566] on input "text" at bounding box center [359, 572] width 186 height 27
click at [364, 576] on input "text" at bounding box center [359, 572] width 186 height 27
paste input "https://www.instagram.com/mytidelle/"
type input "https://www.instagram.com/mytidelle/"
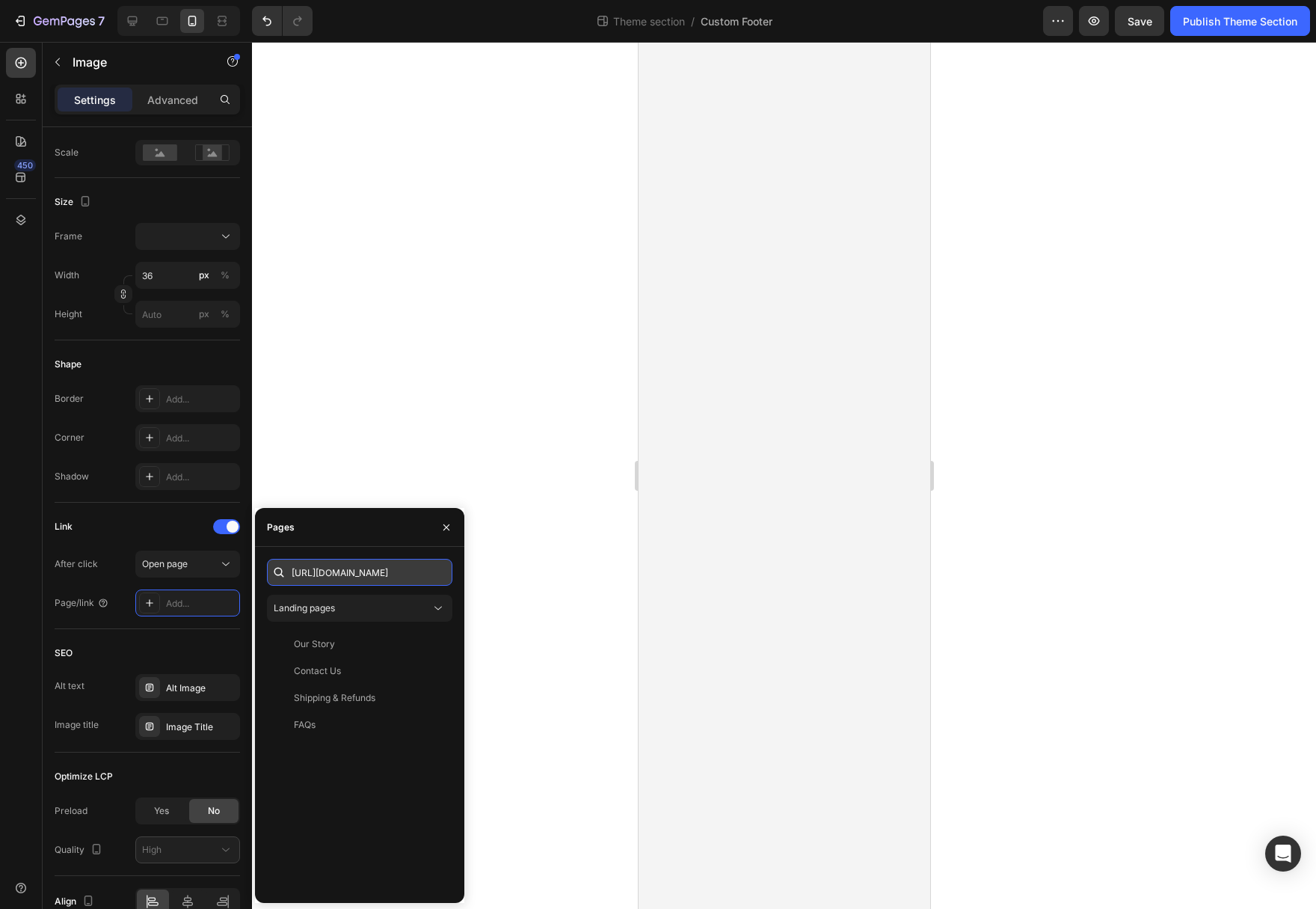
scroll to position [0, 32]
click at [548, 529] on div at bounding box center [784, 475] width 1064 height 867
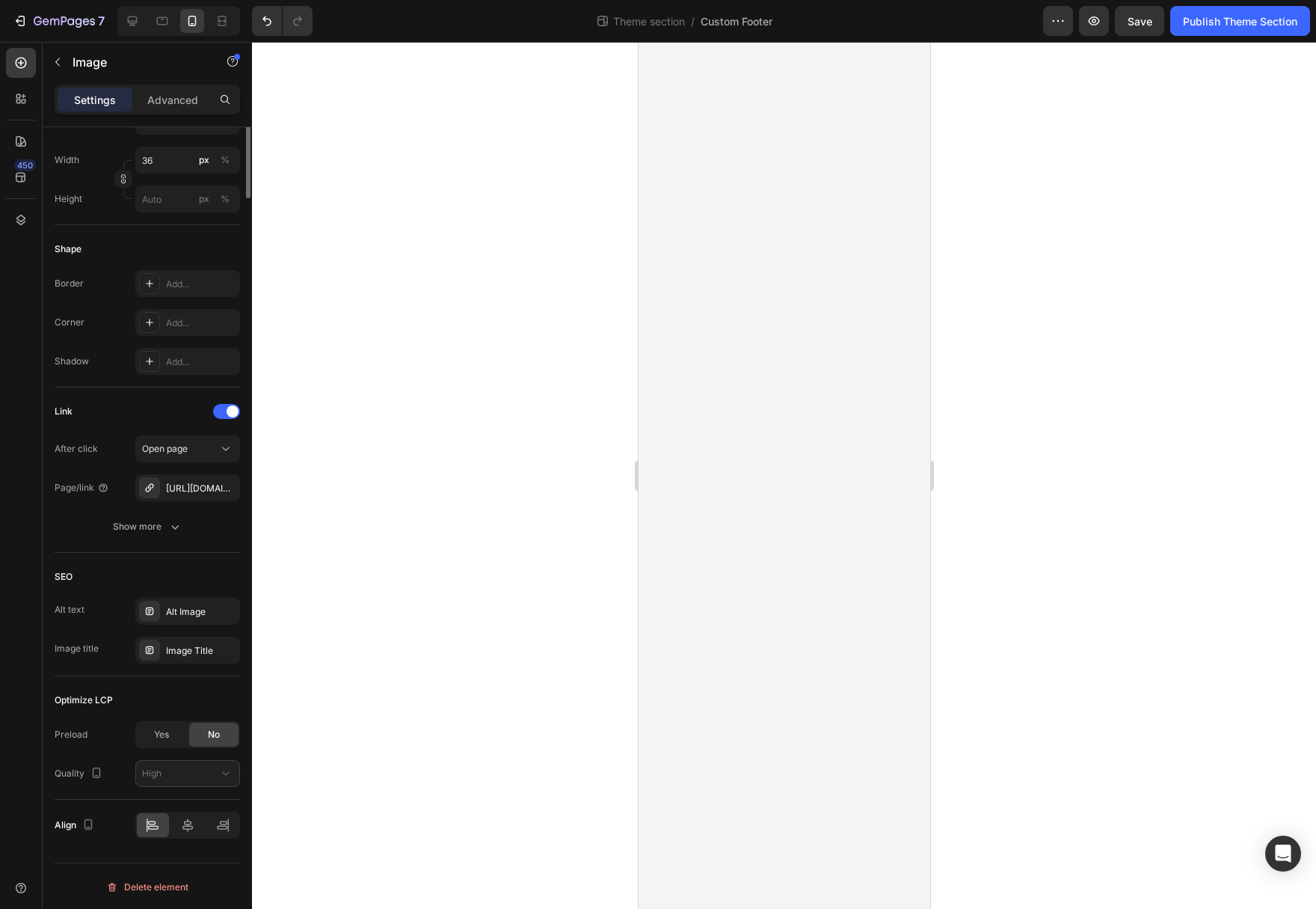
scroll to position [459, 0]
click at [1128, 27] on span "Save" at bounding box center [1139, 21] width 25 height 13
click at [1145, 25] on span "Save" at bounding box center [1139, 21] width 25 height 13
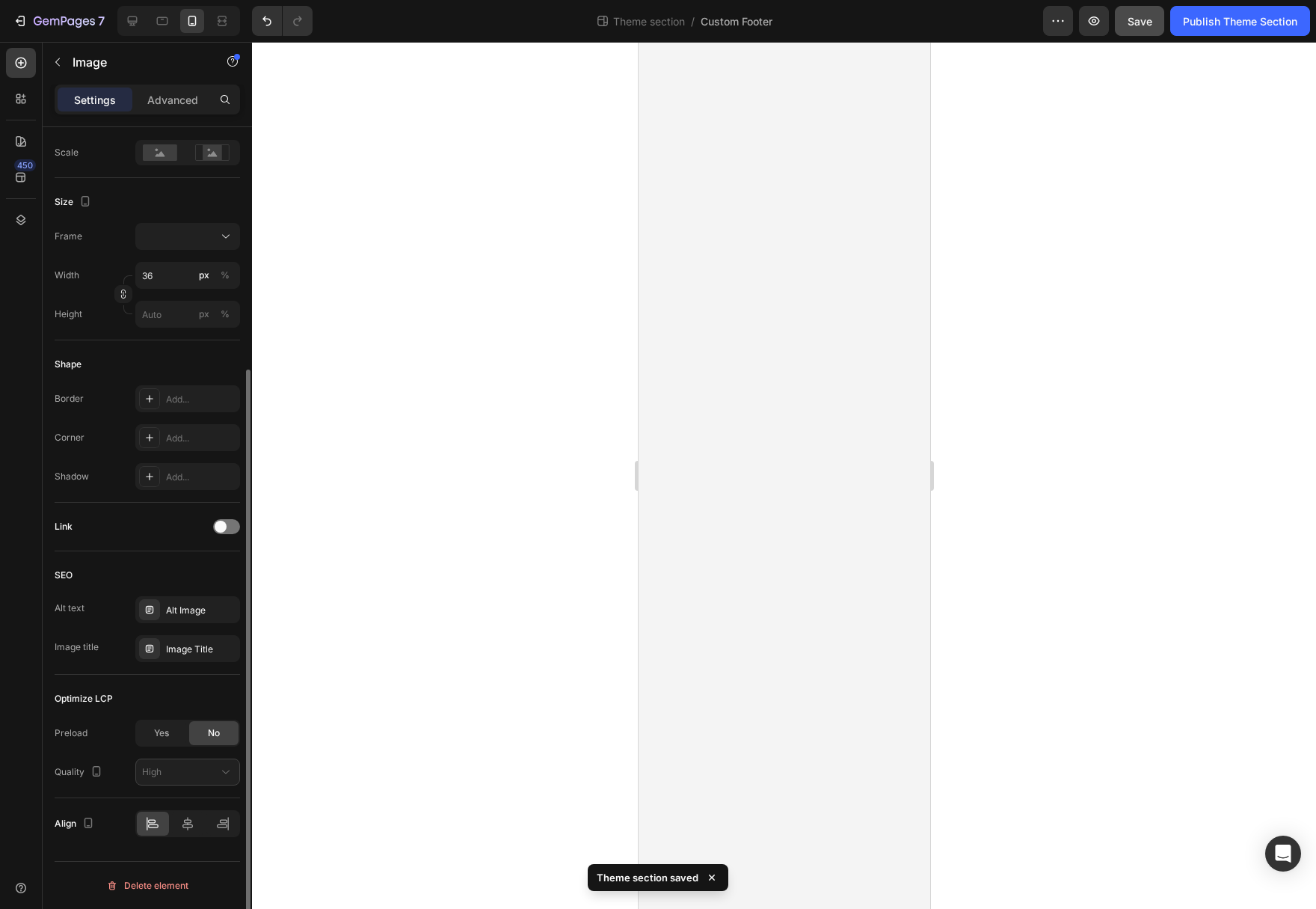
click at [232, 534] on div "Link" at bounding box center [147, 526] width 186 height 24
click at [232, 530] on div at bounding box center [226, 526] width 27 height 15
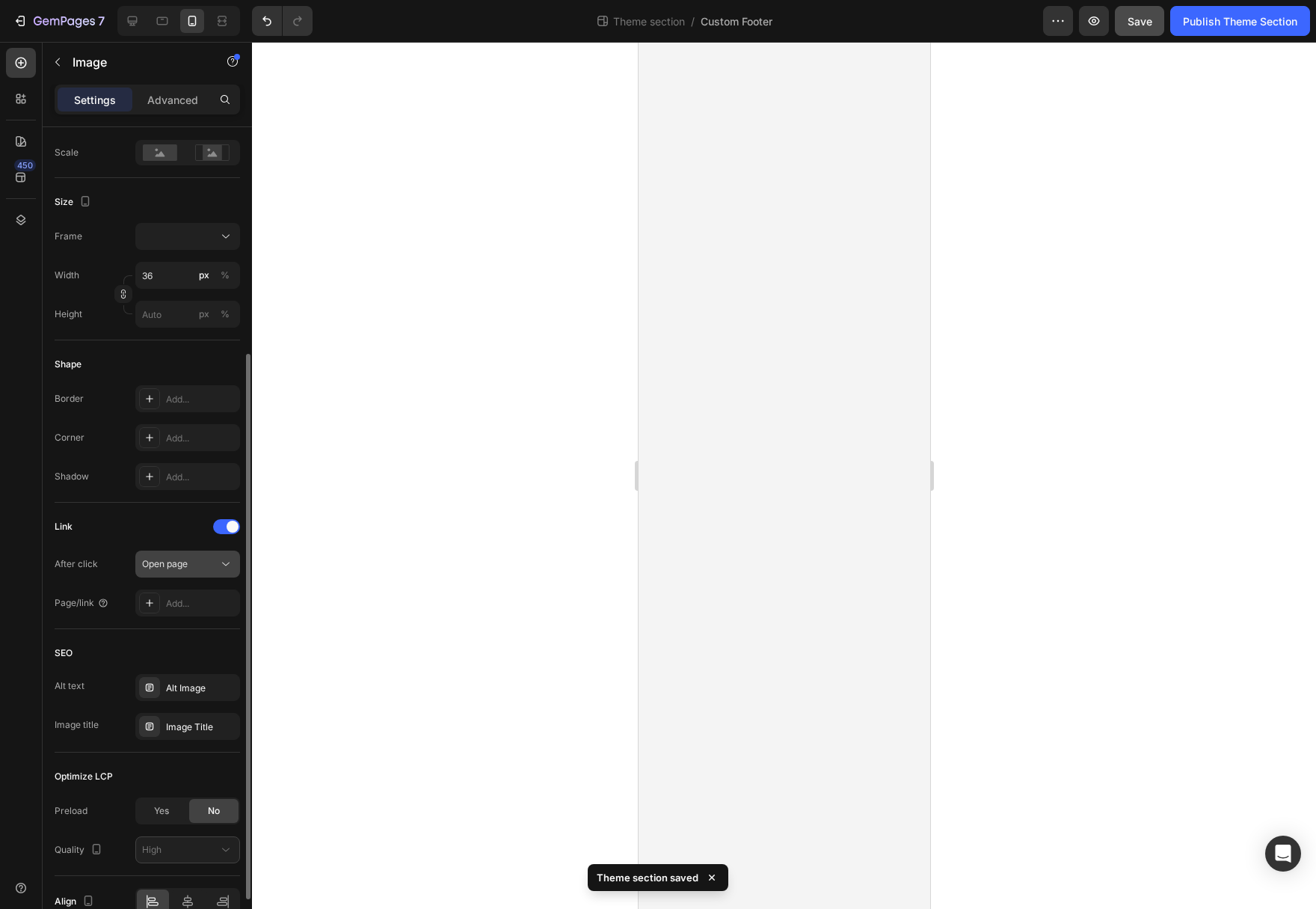
click at [199, 568] on div "Open page" at bounding box center [180, 564] width 77 height 14
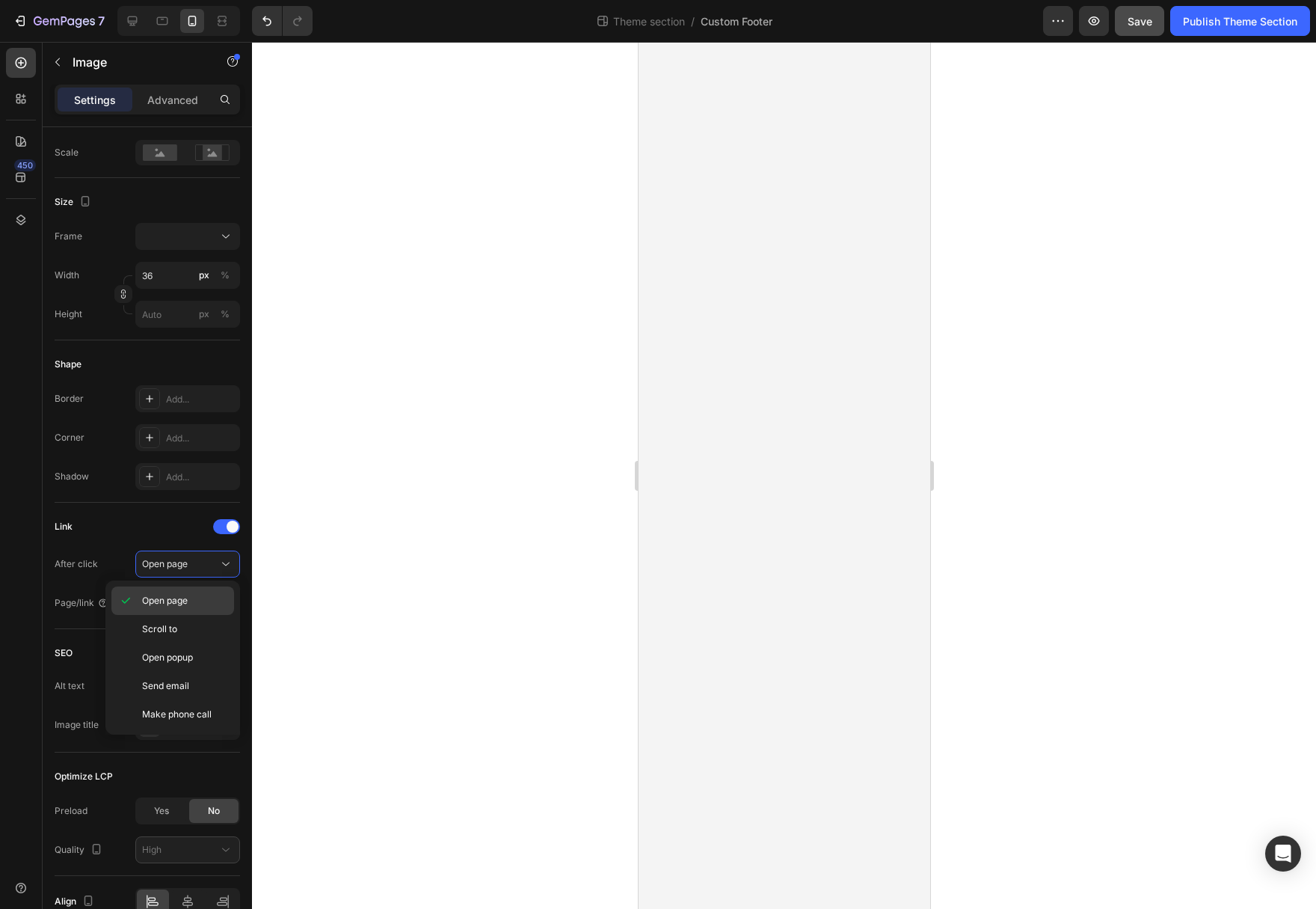
click at [189, 607] on p "Open page" at bounding box center [184, 601] width 86 height 14
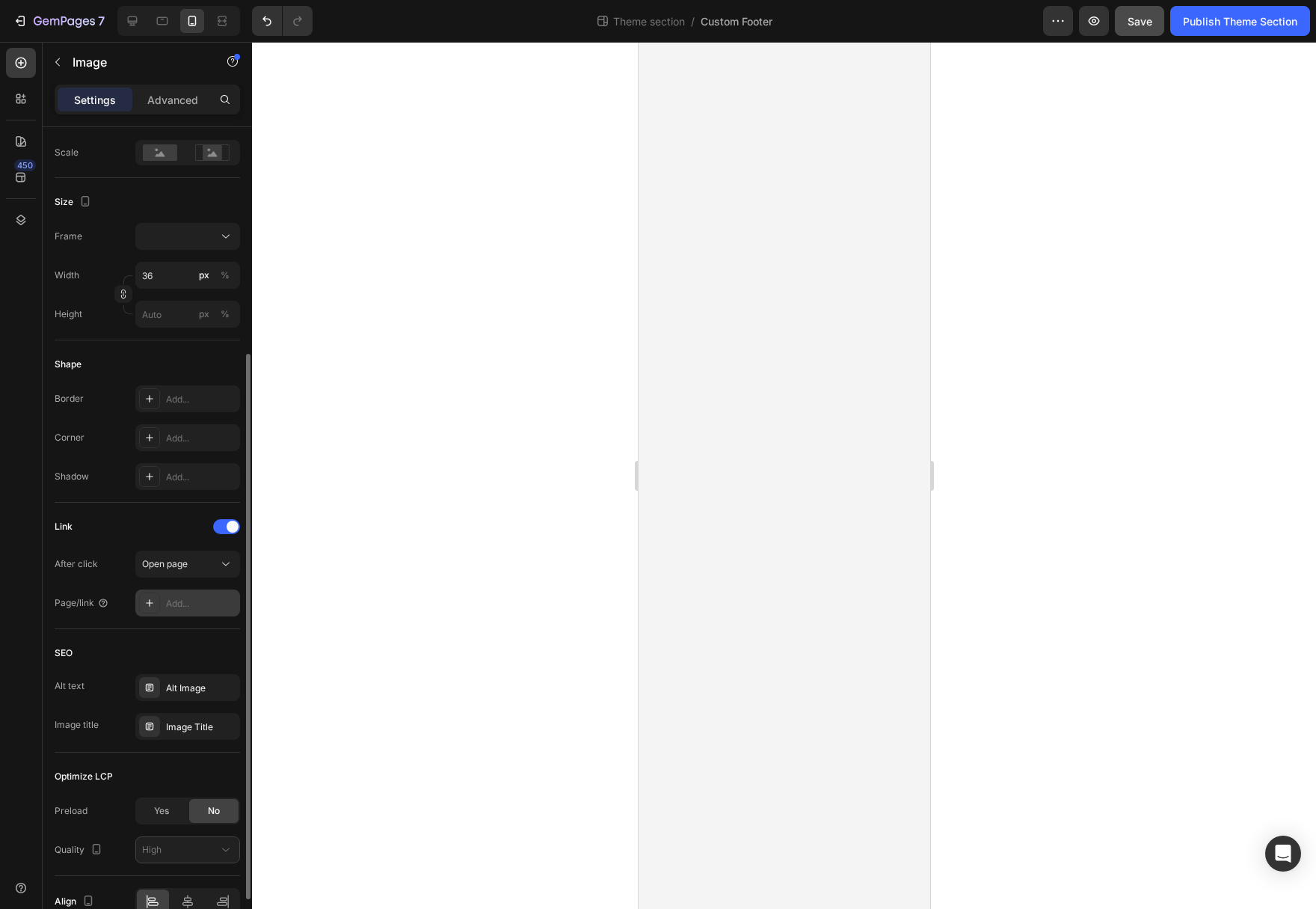
click at [190, 606] on div "Add..." at bounding box center [201, 604] width 70 height 14
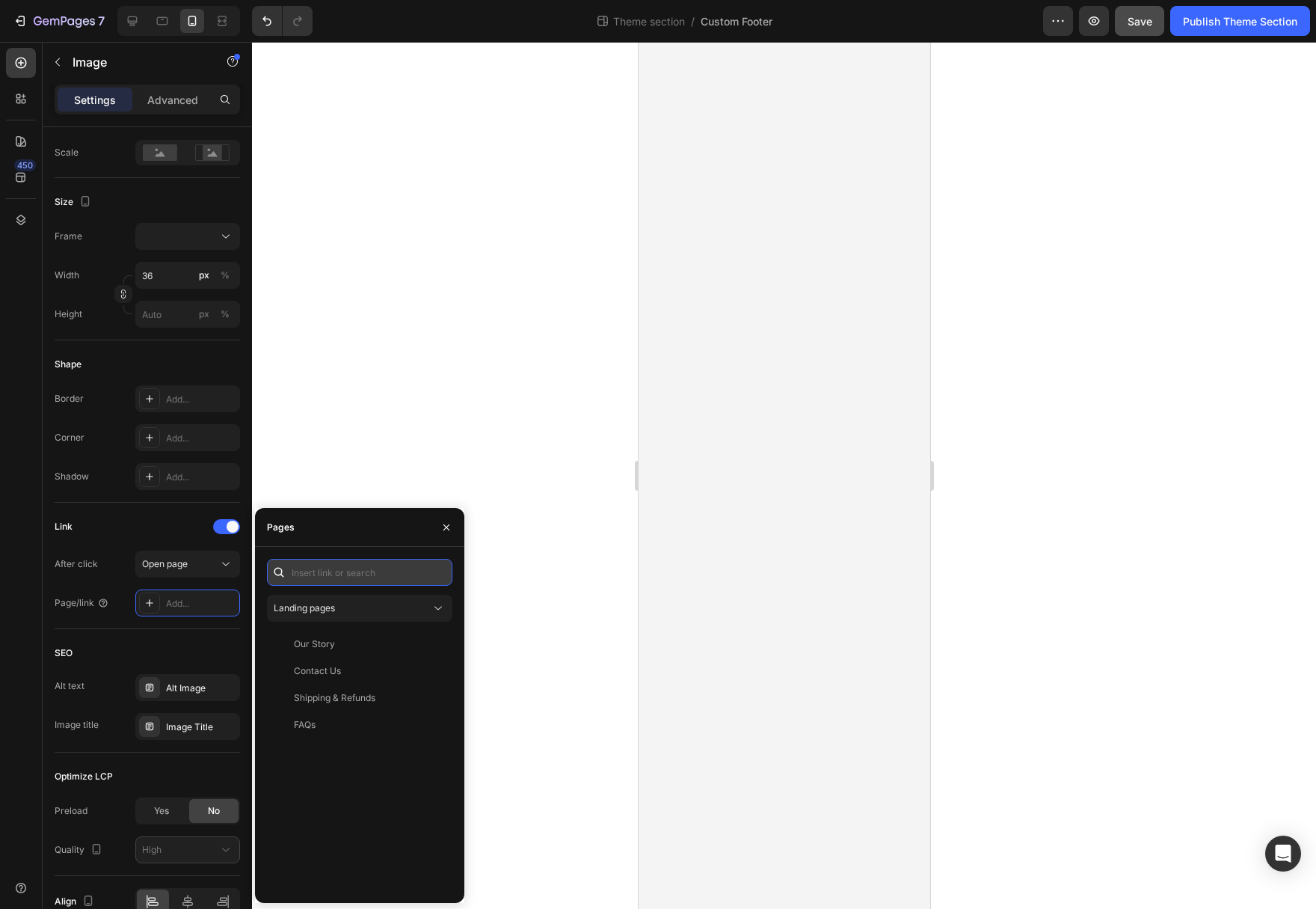
click at [341, 577] on input "text" at bounding box center [359, 572] width 186 height 27
paste input "https://www.instagram.com/mytidelle/"
type input "https://www.instagram.com/mytidelle/"
click at [541, 544] on div at bounding box center [784, 475] width 1064 height 867
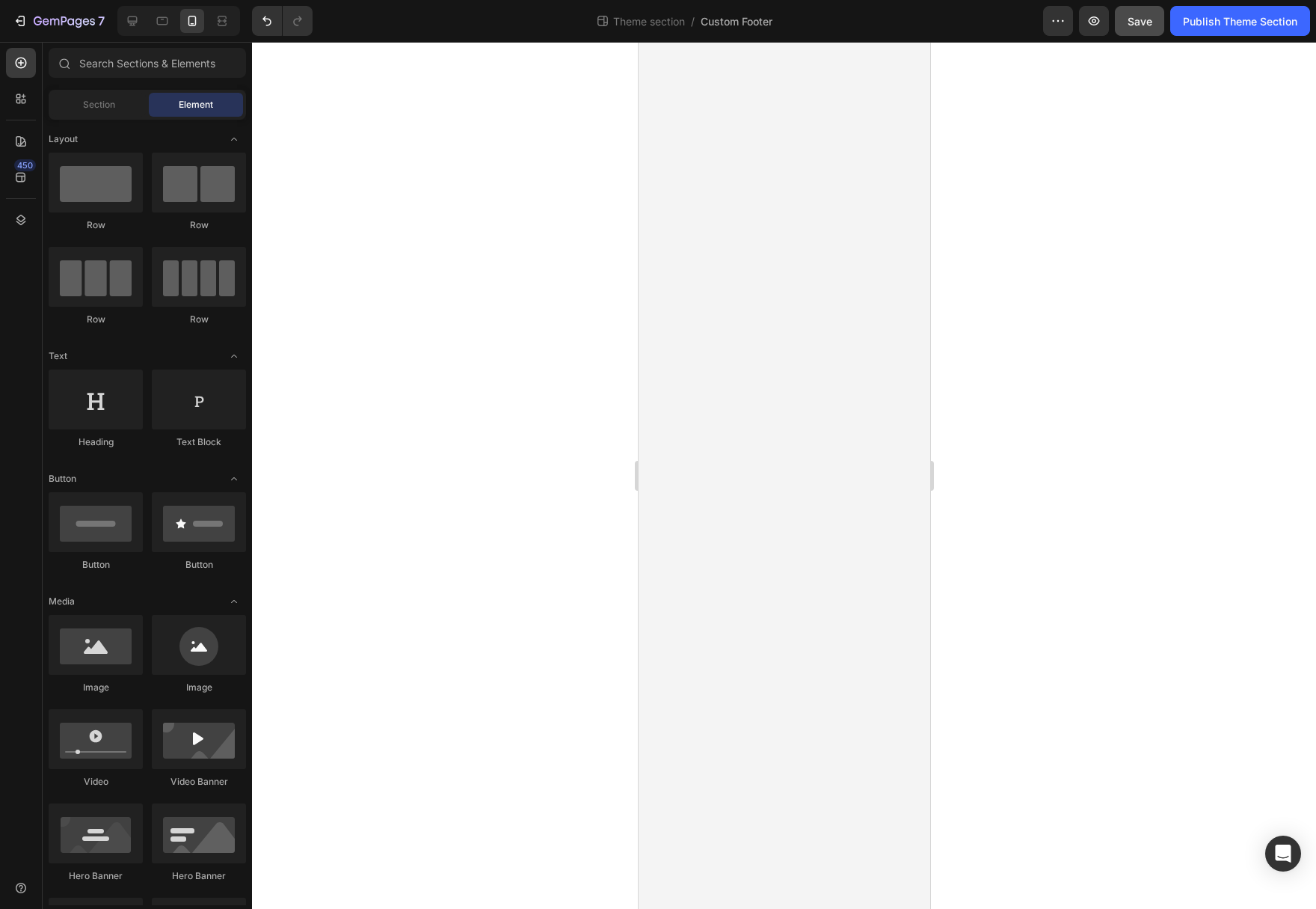
click at [1139, 32] on button "Save" at bounding box center [1139, 21] width 49 height 30
click at [1219, 30] on button "Publish Theme Section" at bounding box center [1240, 21] width 140 height 30
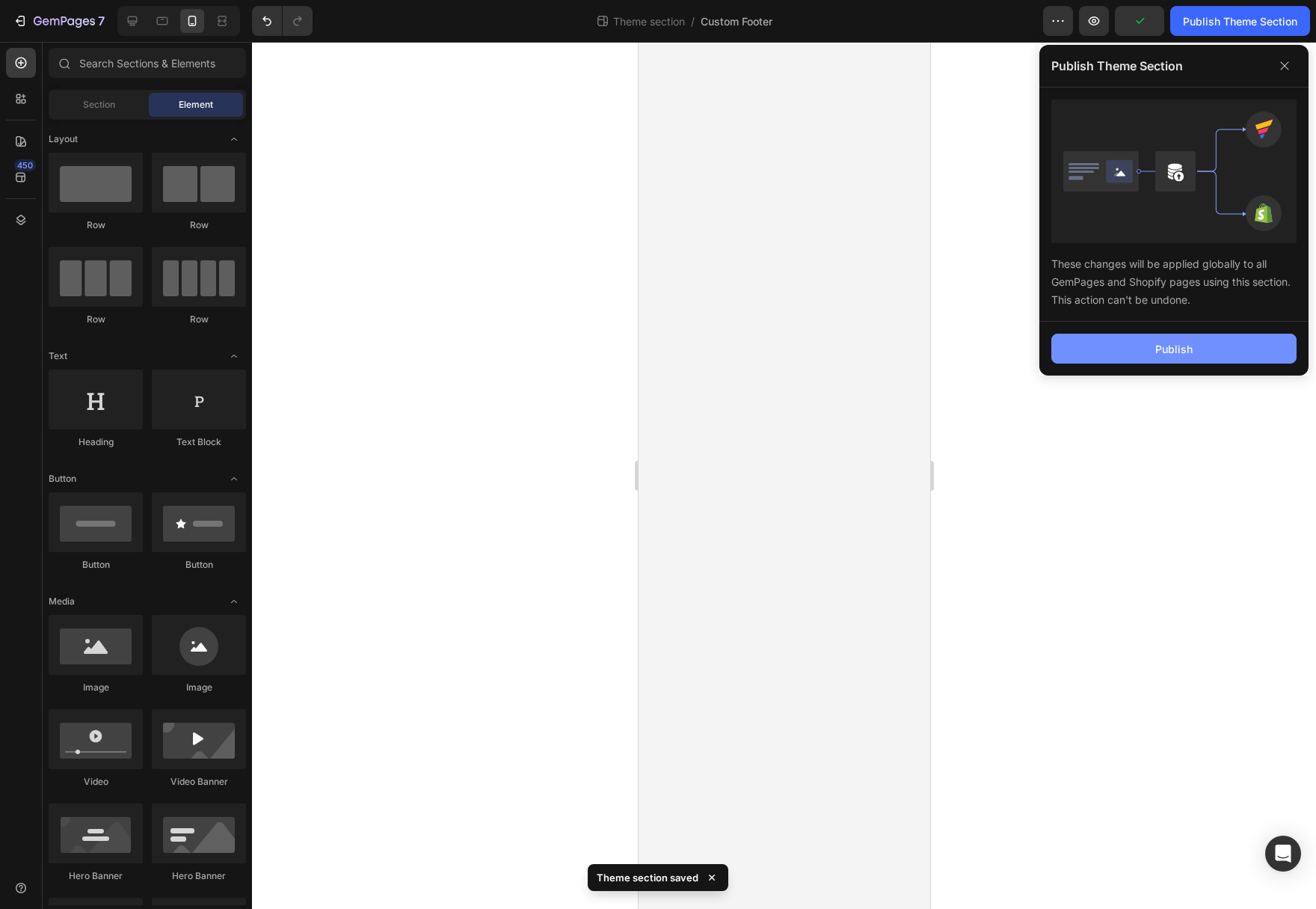
click at [1143, 349] on button "Publish" at bounding box center [1173, 348] width 245 height 30
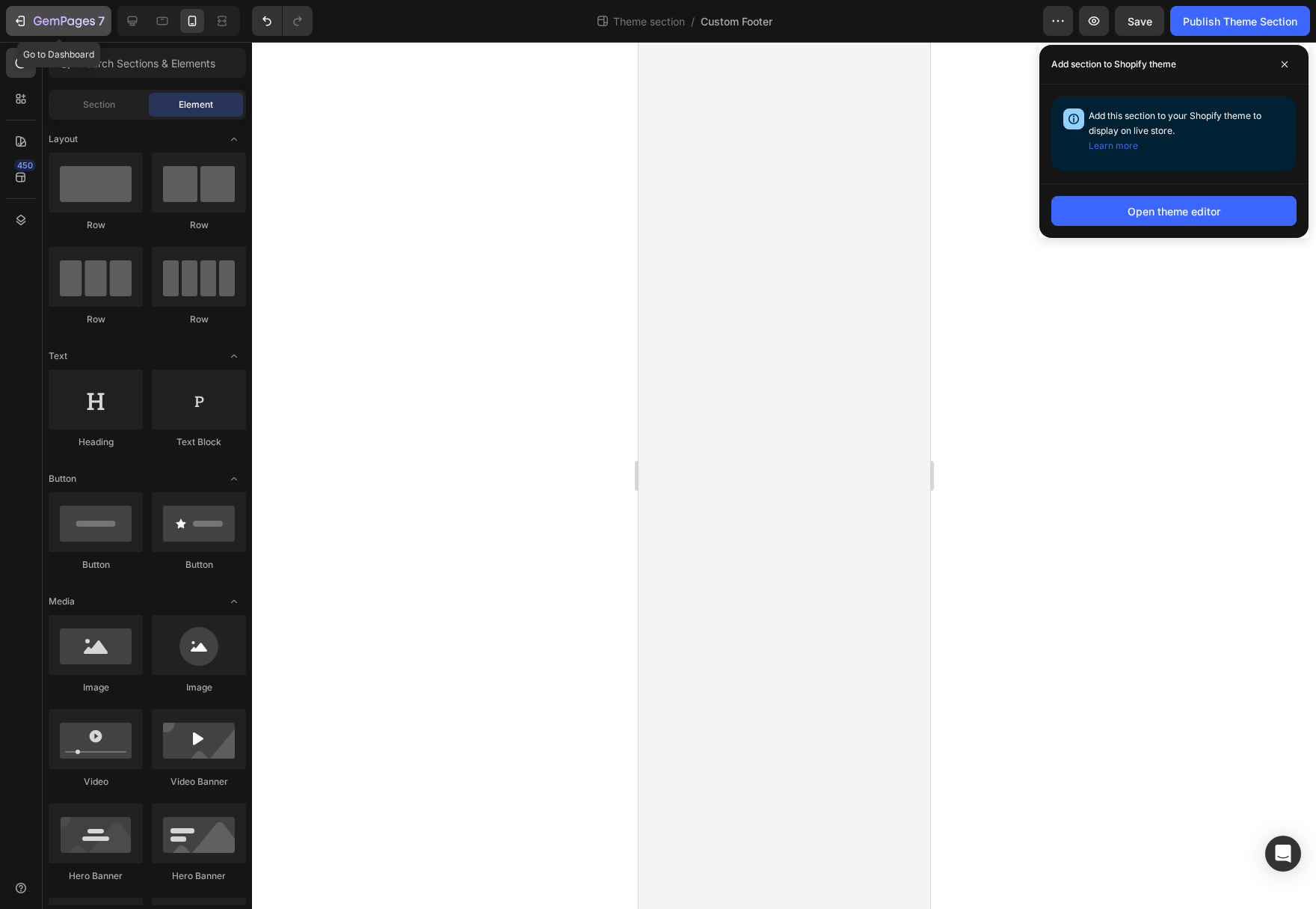
click at [70, 17] on icon "button" at bounding box center [64, 22] width 61 height 13
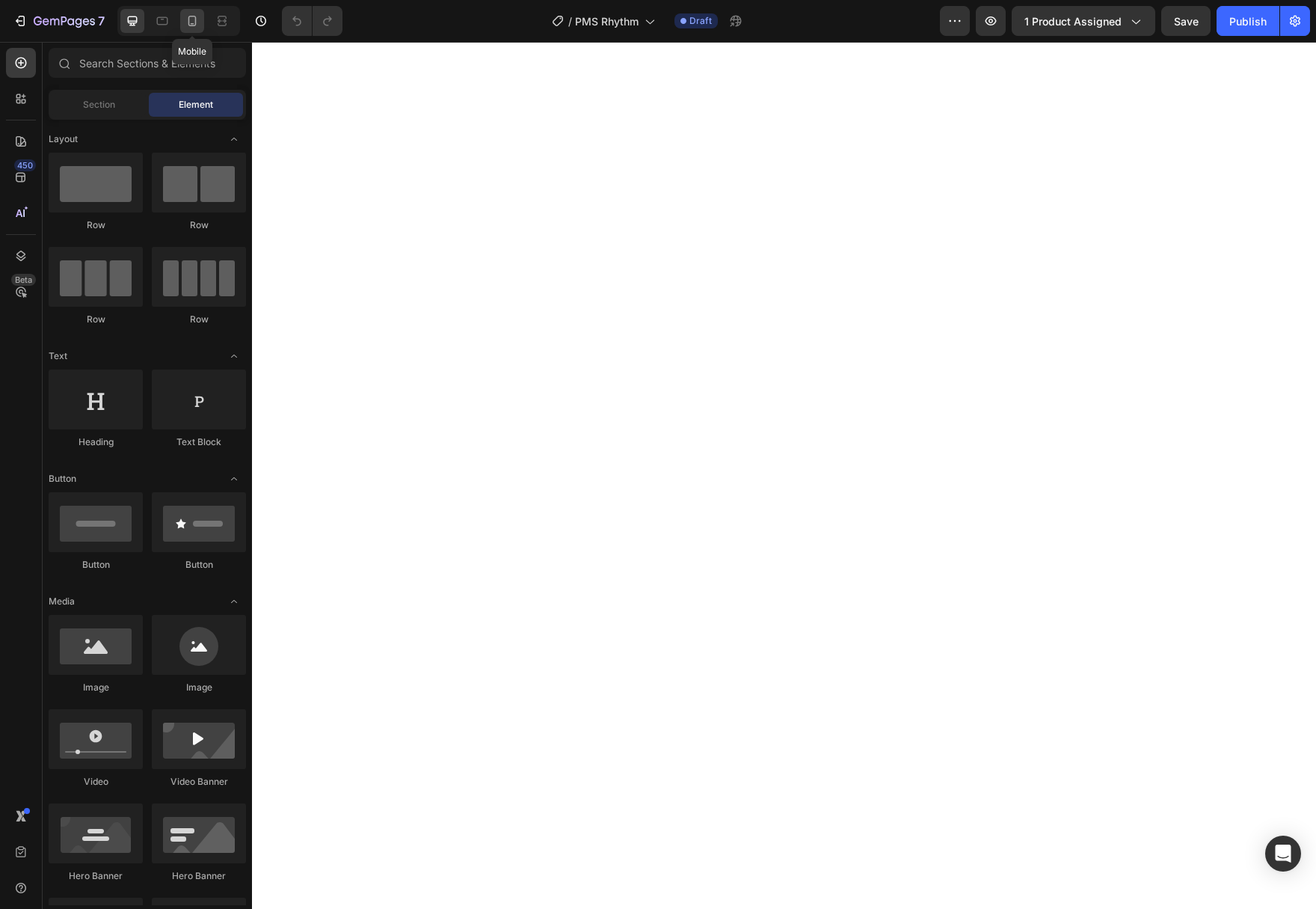
click at [198, 18] on icon at bounding box center [192, 21] width 15 height 15
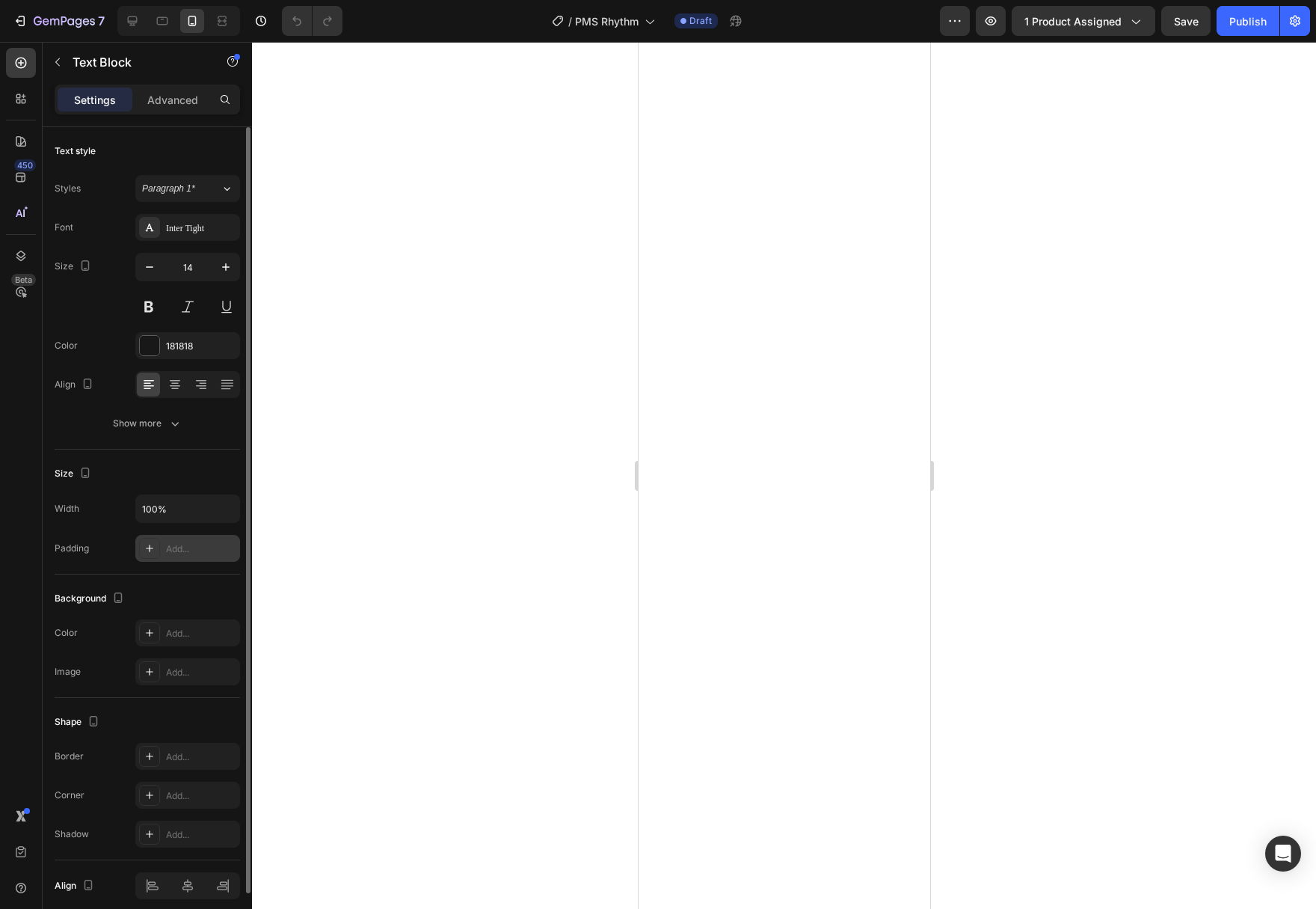
click at [186, 557] on div "Add..." at bounding box center [188, 547] width 104 height 27
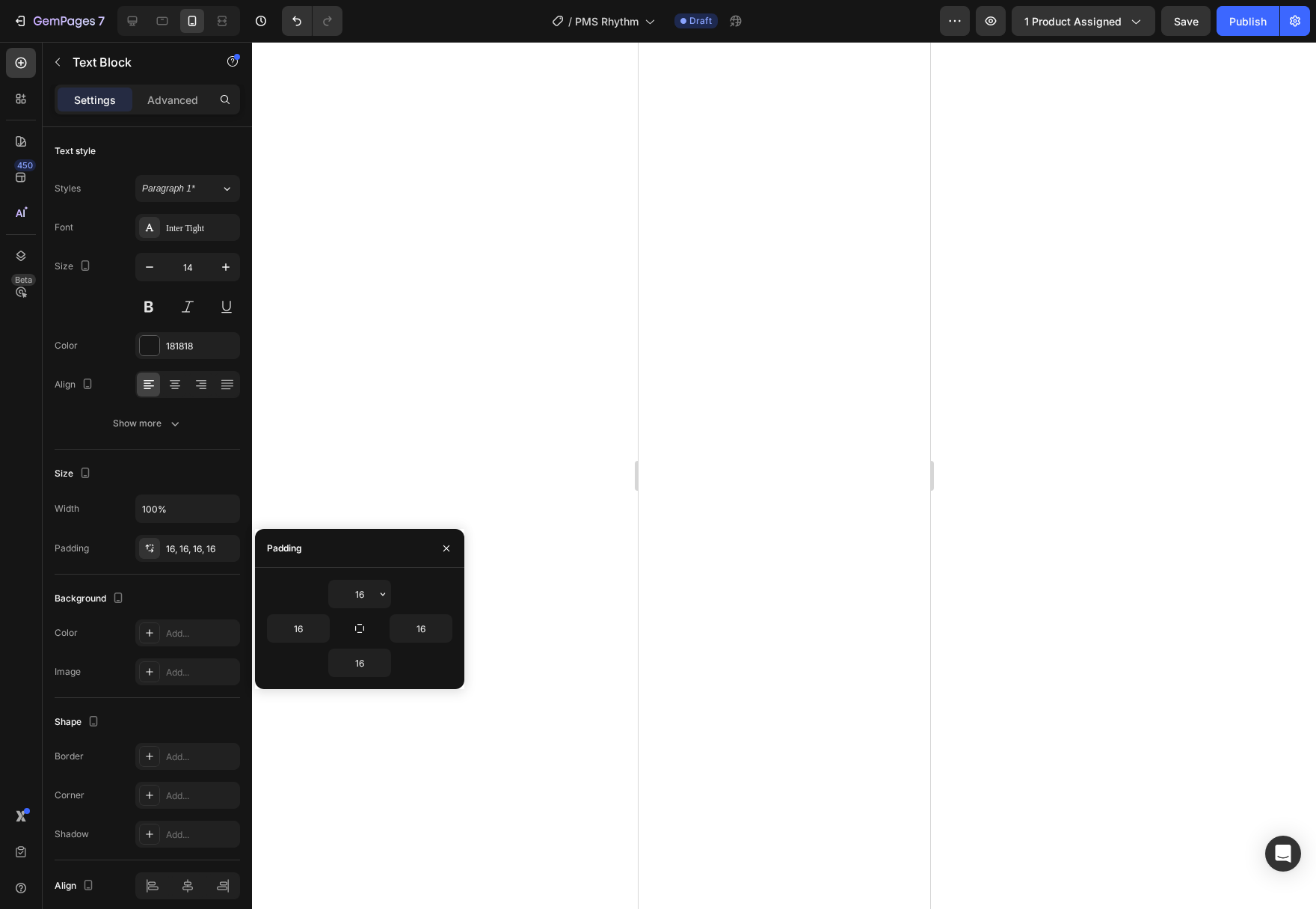
click at [357, 426] on div at bounding box center [784, 475] width 1064 height 867
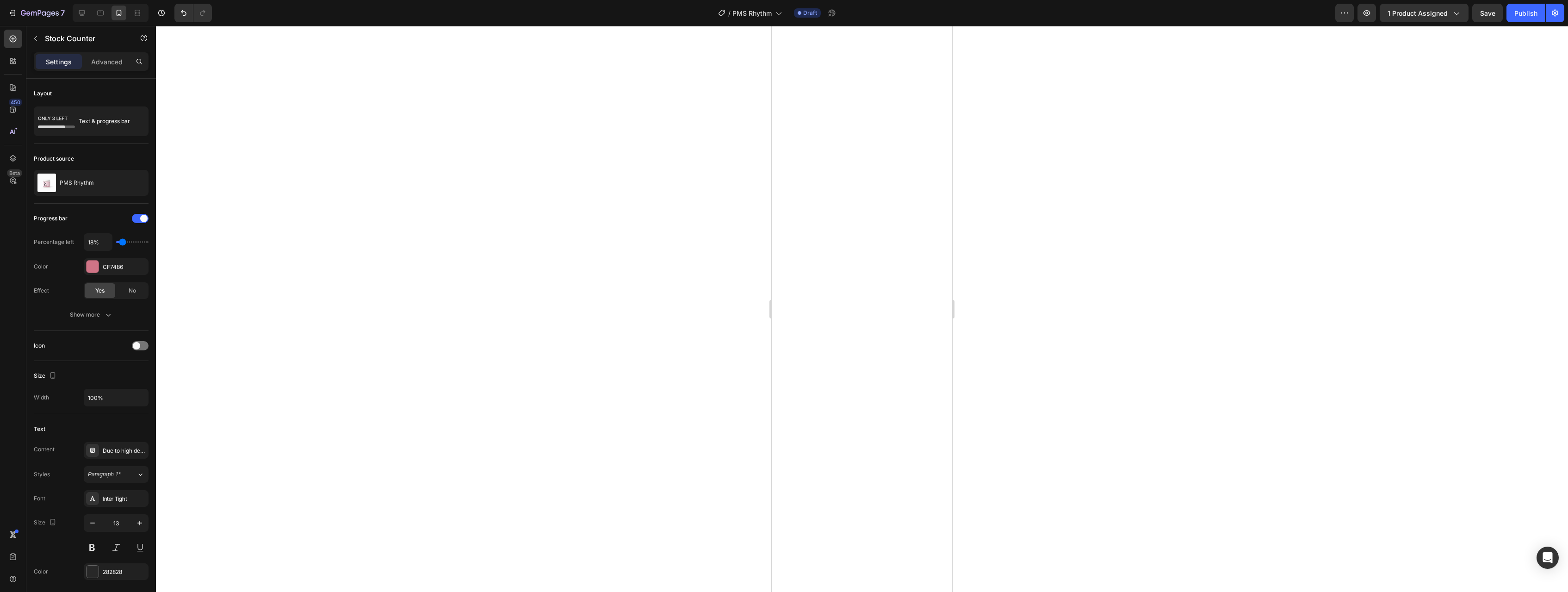
click at [814, 307] on div at bounding box center [862, 309] width 1412 height 566
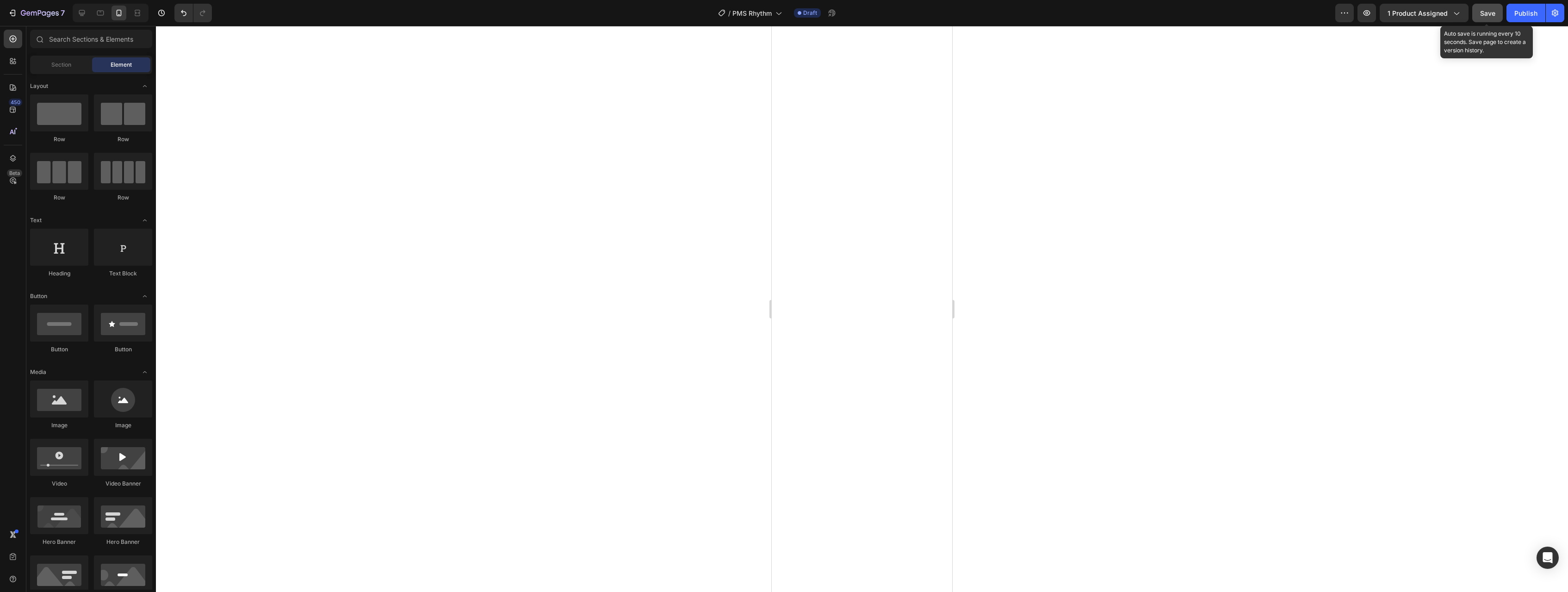
click at [814, 13] on span "Save" at bounding box center [1488, 13] width 15 height 8
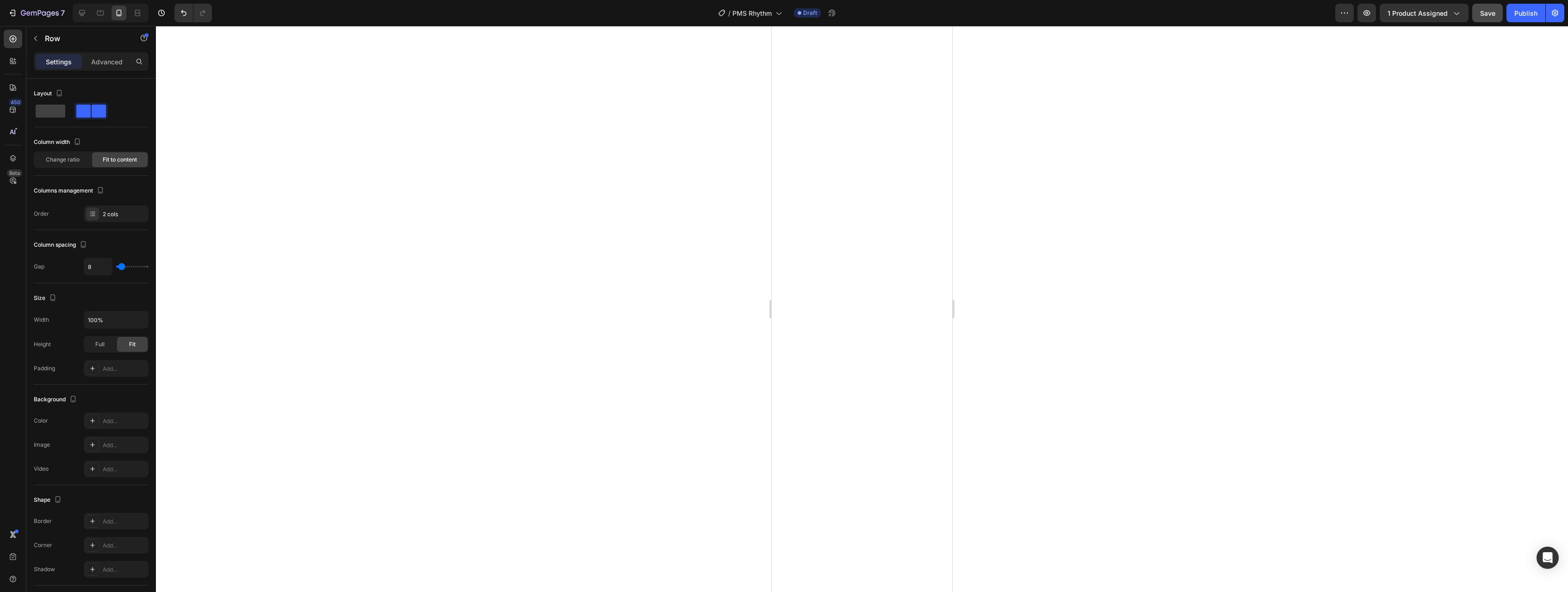
click at [814, 322] on div at bounding box center [862, 309] width 1412 height 566
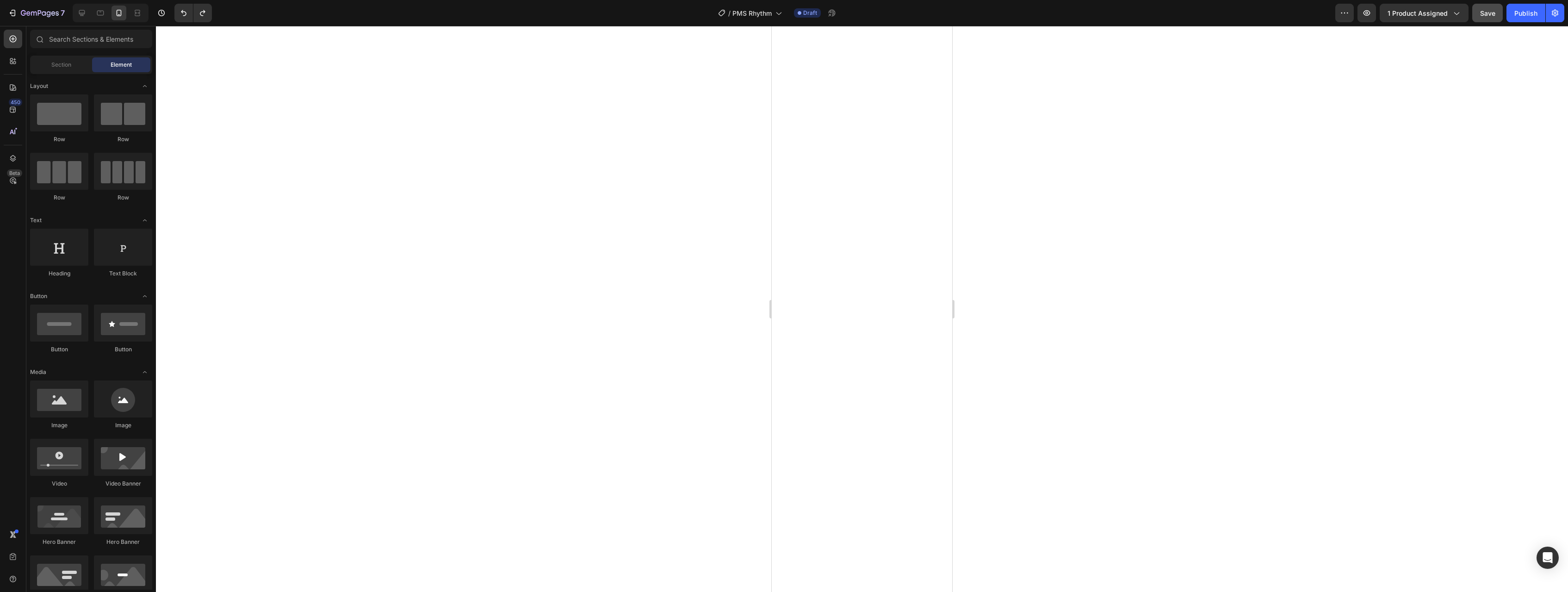
click at [814, 318] on div at bounding box center [862, 309] width 1412 height 566
click at [814, 16] on span "Save" at bounding box center [1488, 13] width 15 height 8
click at [814, 228] on div at bounding box center [862, 309] width 1412 height 566
